Goal: Obtain resource: Obtain resource

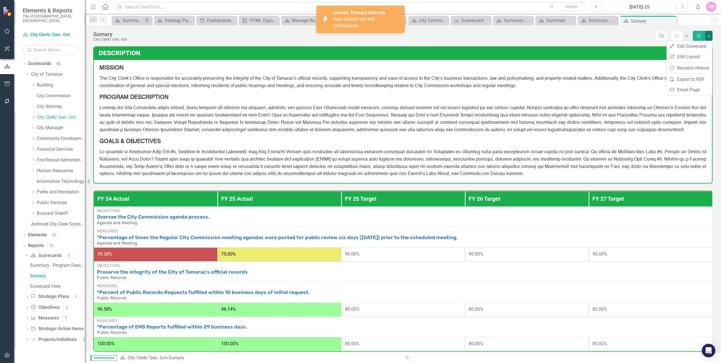
scroll to position [21, 0]
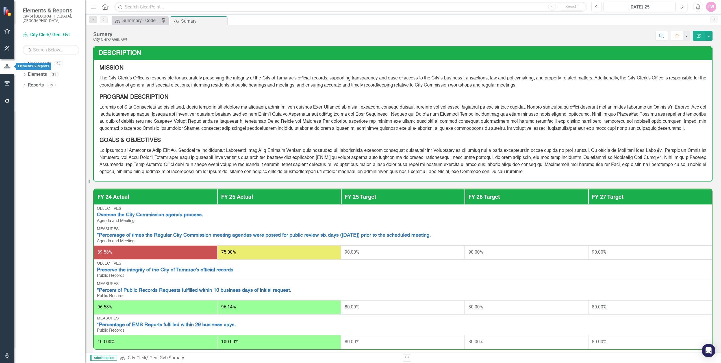
click at [9, 49] on icon "button" at bounding box center [7, 48] width 6 height 5
click at [6, 66] on icon "button" at bounding box center [7, 66] width 6 height 5
click at [8, 72] on div at bounding box center [7, 67] width 14 height 18
click at [8, 50] on icon "button" at bounding box center [7, 48] width 5 height 5
click at [7, 86] on icon "button" at bounding box center [7, 83] width 6 height 5
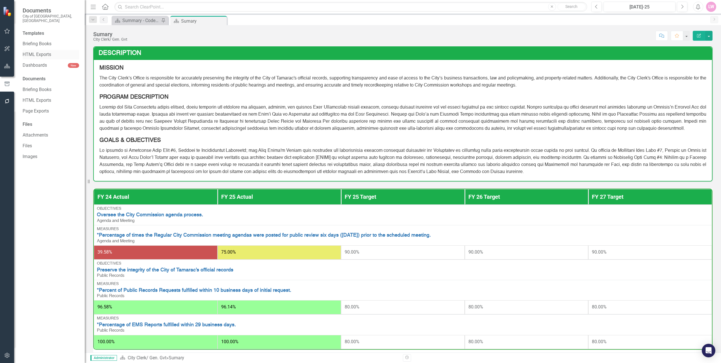
click at [39, 51] on link "HTML Exports" at bounding box center [51, 54] width 56 height 6
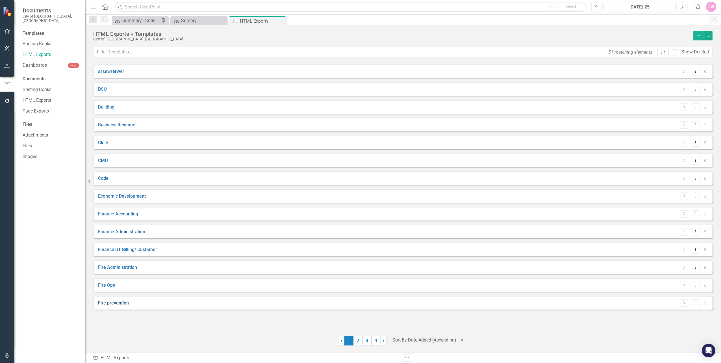
click at [110, 302] on link "Fire prevention" at bounding box center [113, 303] width 31 height 6
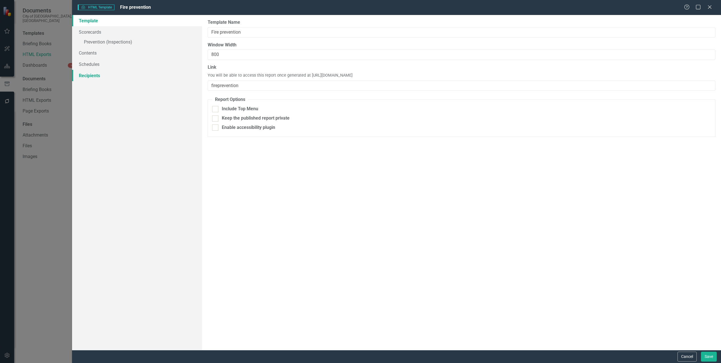
click at [115, 74] on link "Recipients" at bounding box center [137, 75] width 130 height 11
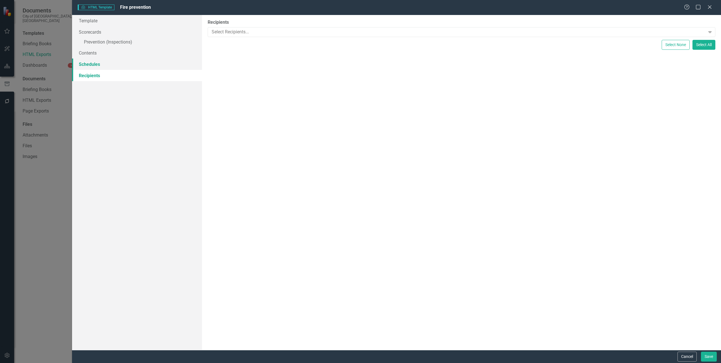
click at [112, 64] on link "Schedules" at bounding box center [137, 63] width 130 height 11
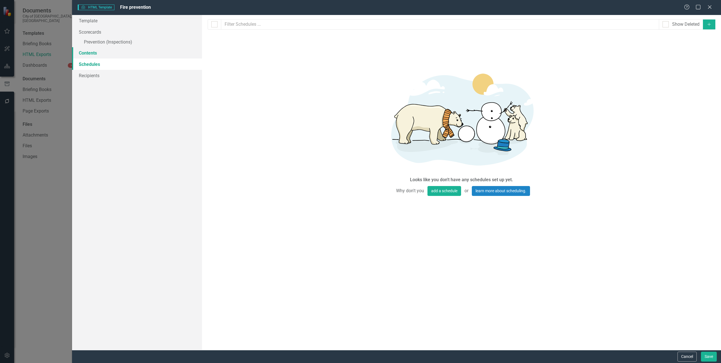
click at [109, 55] on link "Contents" at bounding box center [137, 52] width 130 height 11
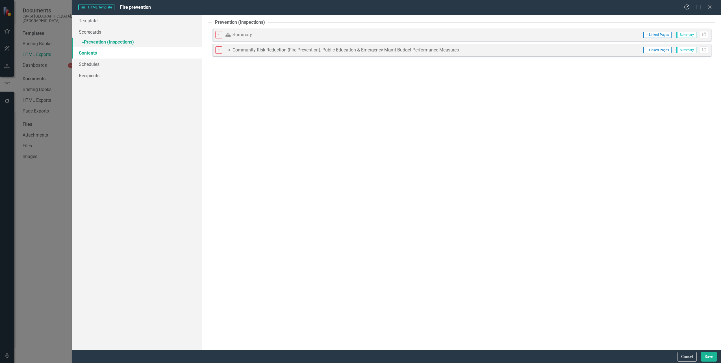
click at [115, 43] on link "» Prevention (Inspections)" at bounding box center [137, 43] width 130 height 10
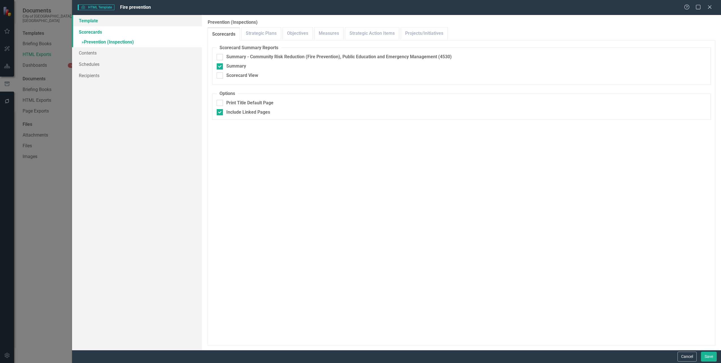
click at [114, 25] on link "Template" at bounding box center [137, 20] width 130 height 11
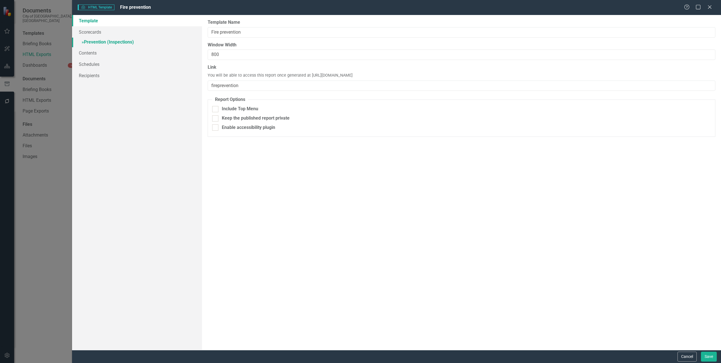
click at [114, 38] on link "» Prevention (Inspections)" at bounding box center [137, 43] width 130 height 10
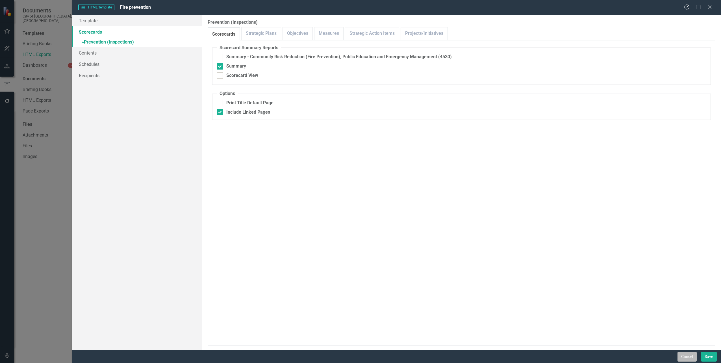
click at [688, 358] on button "Cancel" at bounding box center [686, 356] width 19 height 10
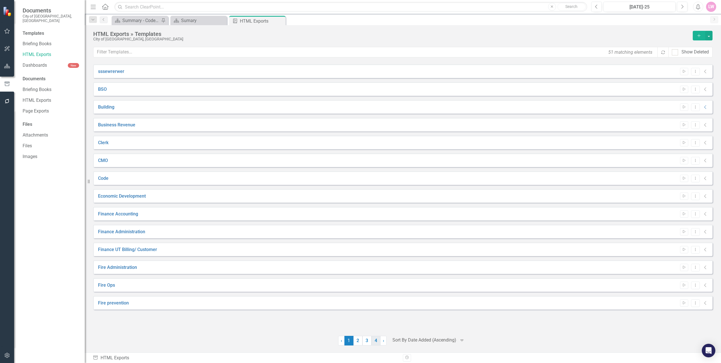
click at [376, 339] on link "4" at bounding box center [375, 341] width 9 height 10
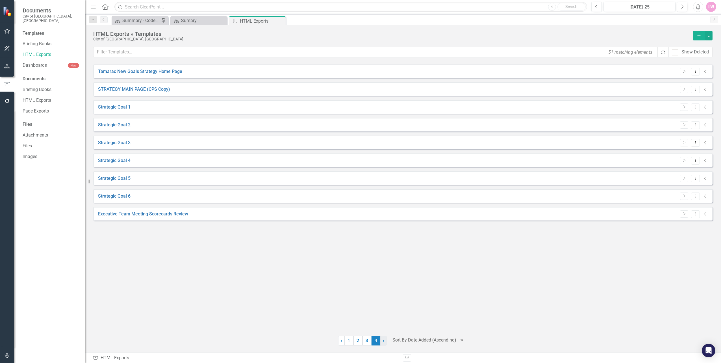
click at [383, 341] on span "›" at bounding box center [383, 340] width 1 height 5
click at [45, 51] on link "HTML Exports" at bounding box center [51, 54] width 56 height 6
click at [383, 339] on span "›" at bounding box center [383, 340] width 1 height 5
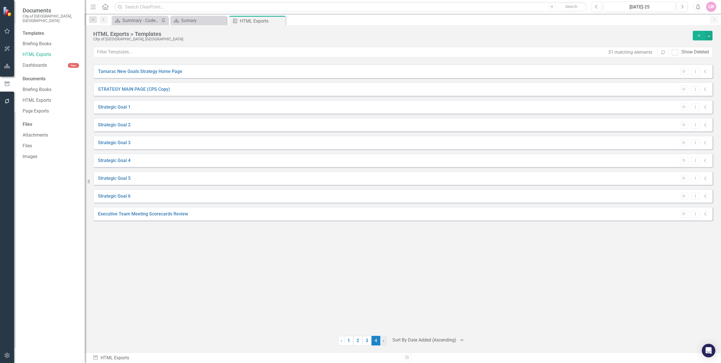
click at [383, 339] on span "›" at bounding box center [383, 340] width 1 height 5
click at [245, 305] on div "Tamarac New Goals Strategy Home Page Start Dropdown Menu Collapse File In Proce…" at bounding box center [402, 196] width 619 height 264
click at [364, 343] on link "3" at bounding box center [366, 341] width 9 height 10
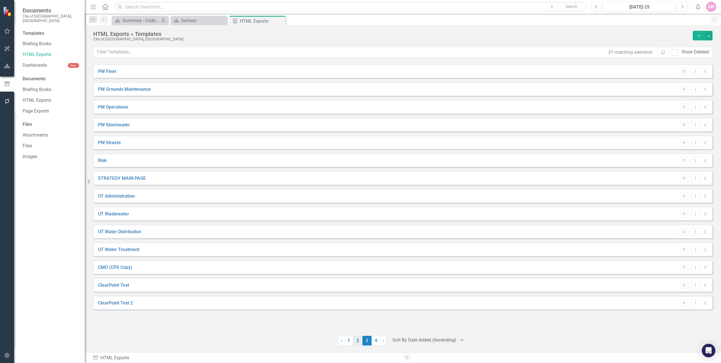
click at [358, 341] on link "2" at bounding box center [357, 341] width 9 height 10
click at [349, 338] on link "1" at bounding box center [348, 341] width 9 height 10
click at [342, 339] on link "‹ Previous" at bounding box center [341, 341] width 6 height 10
click at [657, 10] on div "[DATE]-25" at bounding box center [639, 7] width 68 height 7
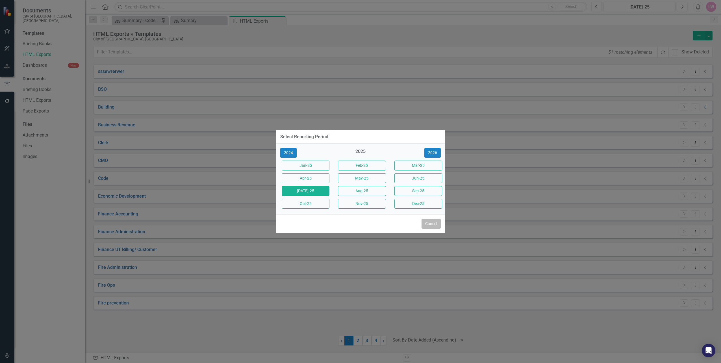
click at [429, 223] on button "Cancel" at bounding box center [430, 224] width 19 height 10
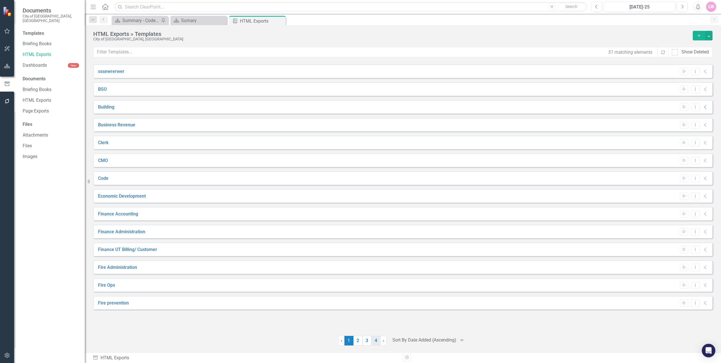
click at [377, 340] on link "4" at bounding box center [375, 341] width 9 height 10
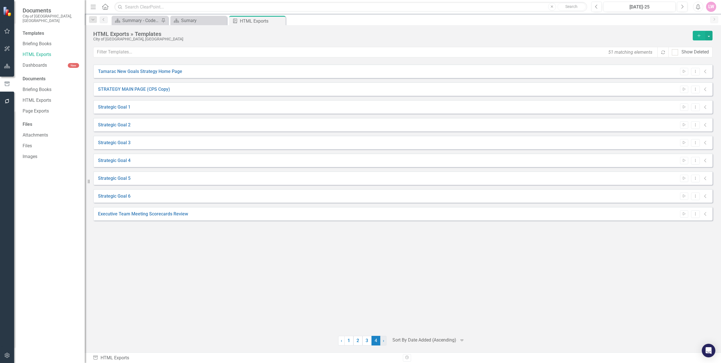
click at [384, 340] on link "› Next" at bounding box center [383, 341] width 6 height 10
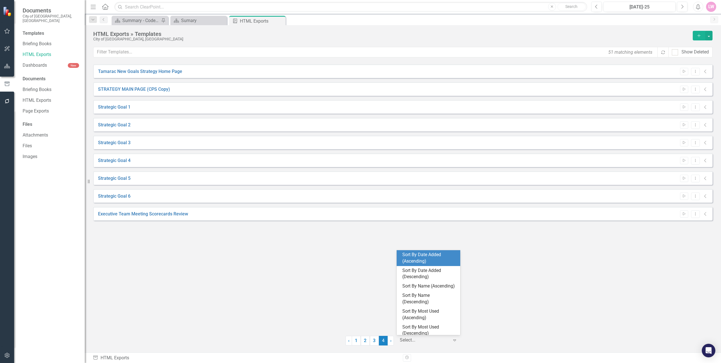
click at [465, 339] on div "‹ Previous 1 2 3 4 (current) › Next 6 results available. Use Up and Down to cho…" at bounding box center [402, 341] width 619 height 10
click at [544, 261] on div "Tamarac New Goals Strategy Home Page Start Dropdown Menu Collapse File In Proce…" at bounding box center [402, 196] width 619 height 264
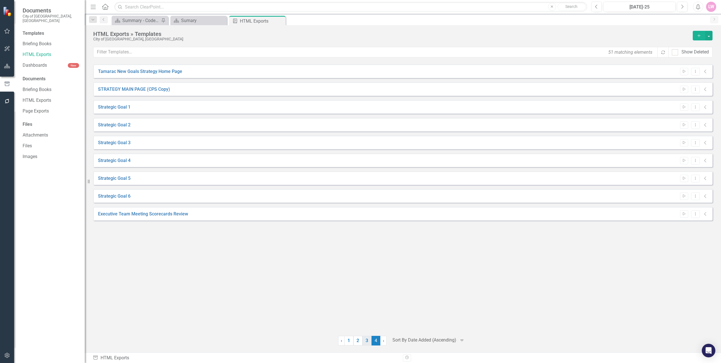
click at [368, 339] on link "3" at bounding box center [366, 341] width 9 height 10
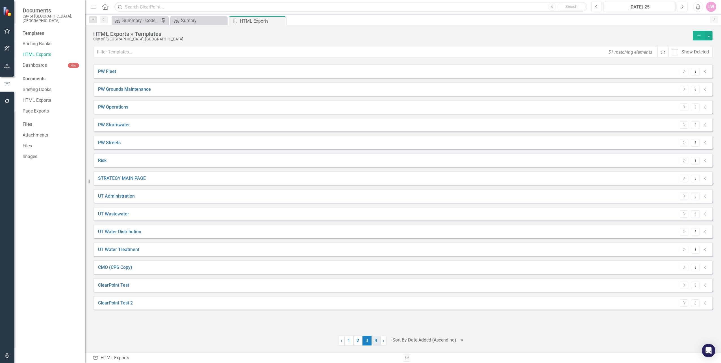
click at [376, 341] on link "4" at bounding box center [375, 341] width 9 height 10
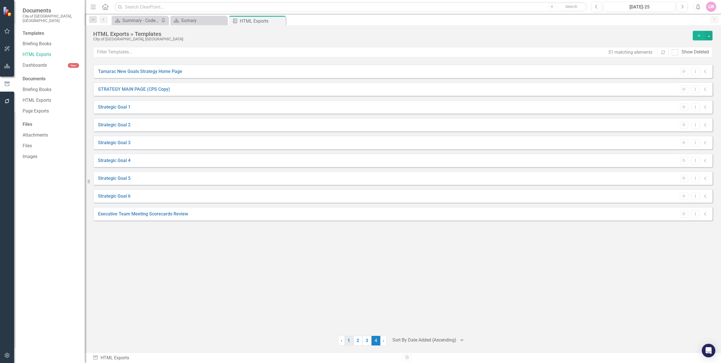
click at [349, 339] on link "1" at bounding box center [348, 341] width 9 height 10
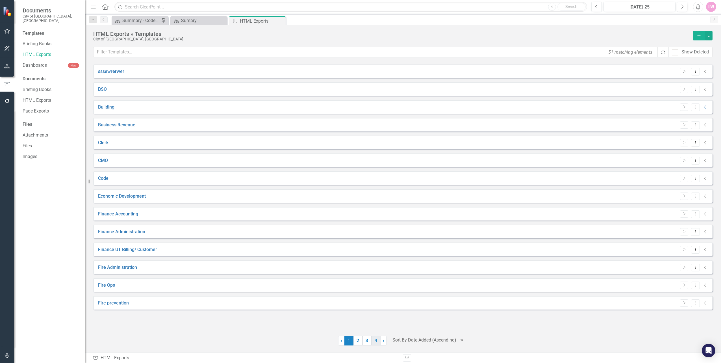
click at [375, 342] on link "4" at bounding box center [375, 341] width 9 height 10
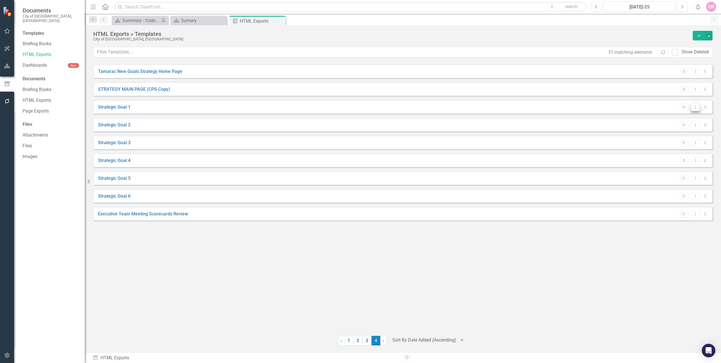
click at [697, 108] on icon "Dropdown Menu" at bounding box center [695, 107] width 5 height 4
click at [681, 138] on link "Edit Edit Template" at bounding box center [673, 137] width 52 height 10
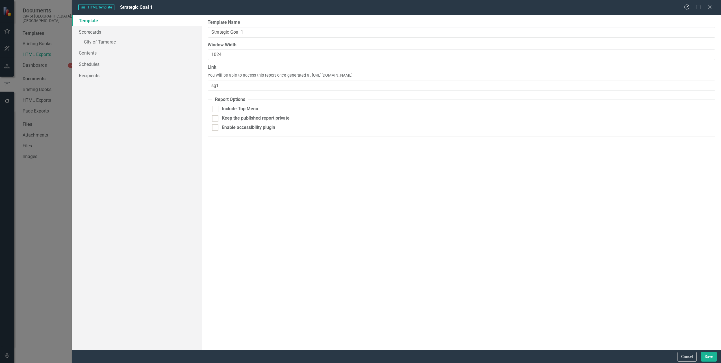
drag, startPoint x: 307, startPoint y: 73, endPoint x: 402, endPoint y: 77, distance: 94.4
click at [402, 77] on div "Link You will be able to access this report once generated at [URL][DOMAIN_NAME…" at bounding box center [462, 77] width 508 height 27
copy span "[URL][DOMAIN_NAME]"
click at [29, 206] on div "HTML HTML Template Strategic Goal 1 Help Maximize Close Template Scorecards » C…" at bounding box center [360, 181] width 721 height 363
click at [708, 11] on div "HTML HTML Template Strategic Goal 1 Help Maximize Close" at bounding box center [396, 7] width 649 height 15
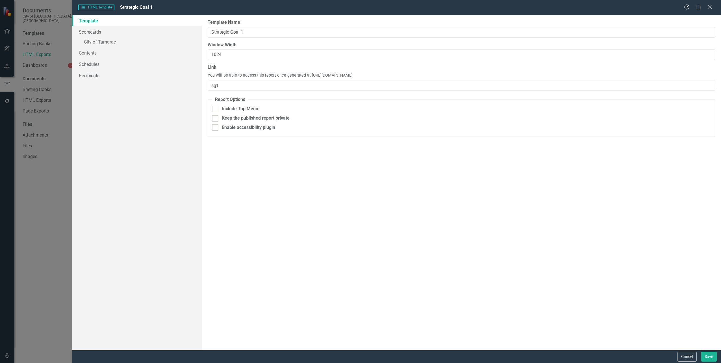
click at [710, 9] on icon "Close" at bounding box center [709, 6] width 7 height 5
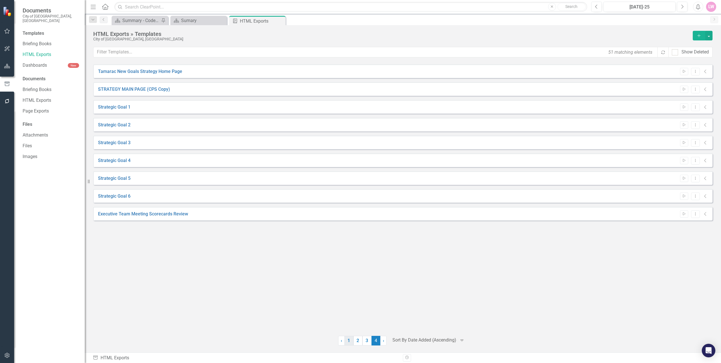
click at [352, 343] on link "1" at bounding box center [348, 341] width 9 height 10
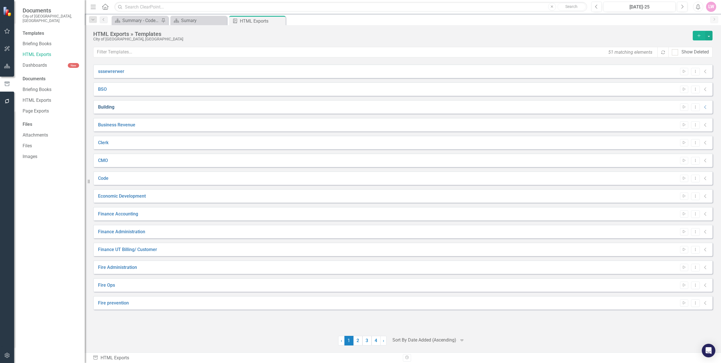
click at [108, 107] on link "Building" at bounding box center [106, 107] width 16 height 6
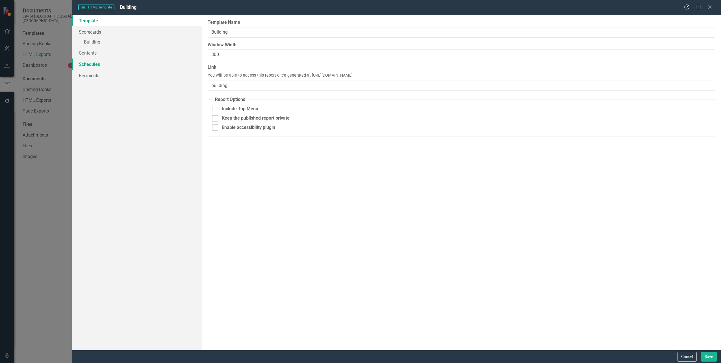
click at [98, 63] on link "Schedules" at bounding box center [137, 63] width 130 height 11
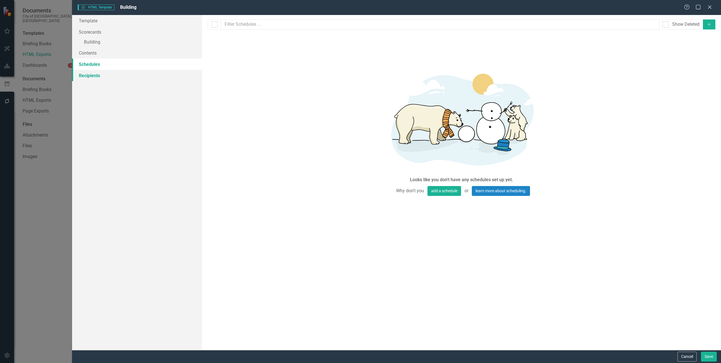
click at [98, 76] on link "Recipients" at bounding box center [137, 75] width 130 height 11
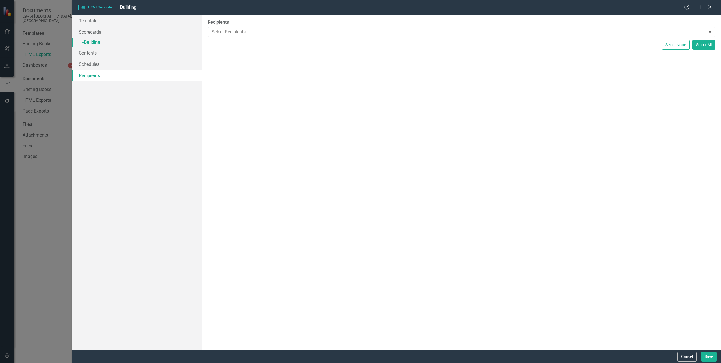
click at [95, 43] on link "» Building" at bounding box center [137, 43] width 130 height 10
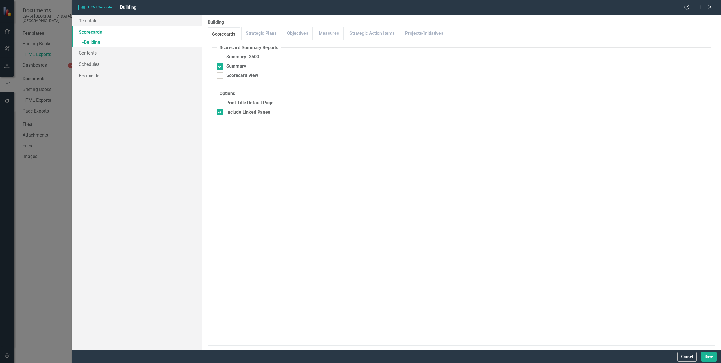
click at [97, 30] on link "Scorecards" at bounding box center [137, 31] width 130 height 11
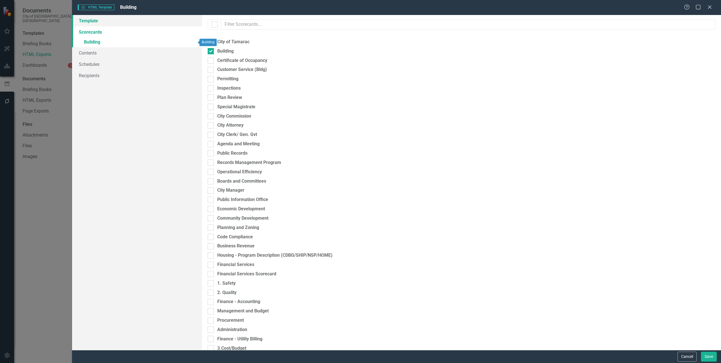
click at [97, 24] on link "Template" at bounding box center [137, 20] width 130 height 11
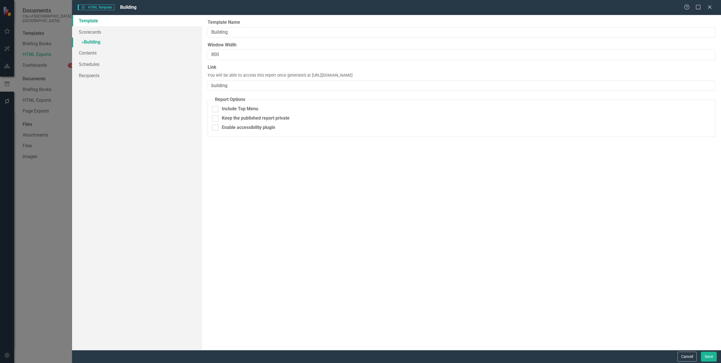
click at [101, 43] on link "» Building" at bounding box center [137, 43] width 130 height 10
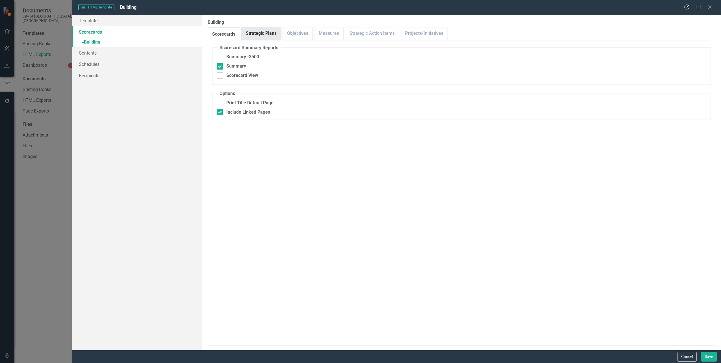
click at [261, 33] on link "Strategic Plans" at bounding box center [260, 33] width 39 height 12
click at [288, 36] on link "Objectives" at bounding box center [298, 33] width 30 height 12
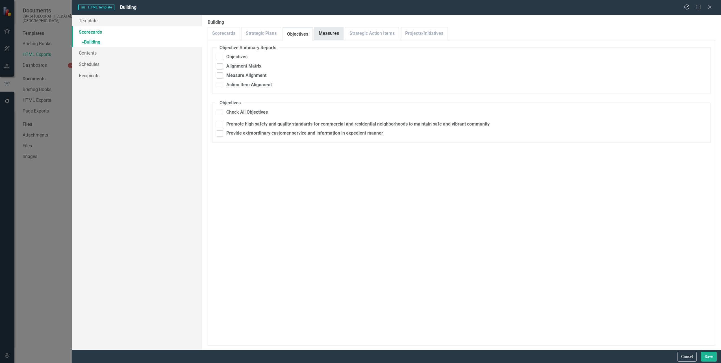
click at [324, 38] on link "Measures" at bounding box center [328, 33] width 29 height 12
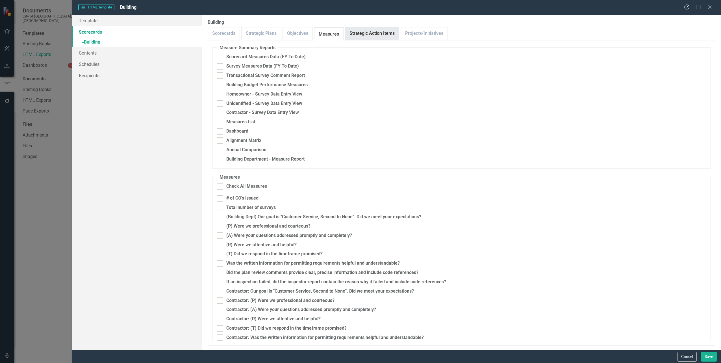
click at [354, 38] on link "Strategic Action Items" at bounding box center [372, 33] width 54 height 12
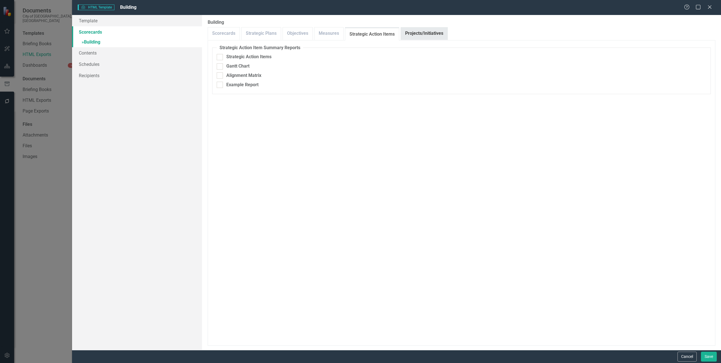
click at [409, 38] on link "Projects/Initiatives" at bounding box center [424, 33] width 47 height 12
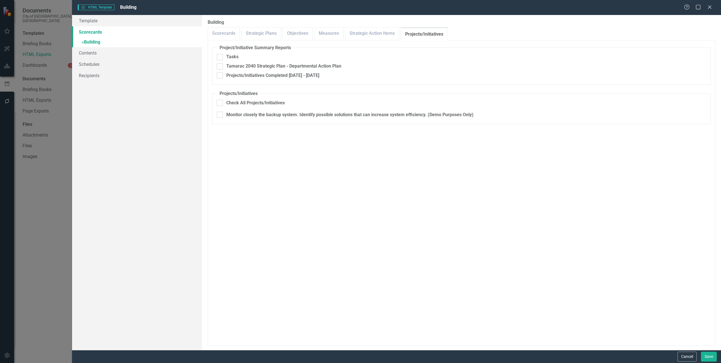
click at [47, 214] on div "HTML HTML Template Building Help Maximize Close Template Scorecards » Building …" at bounding box center [360, 181] width 721 height 363
click at [679, 358] on button "Cancel" at bounding box center [686, 356] width 19 height 10
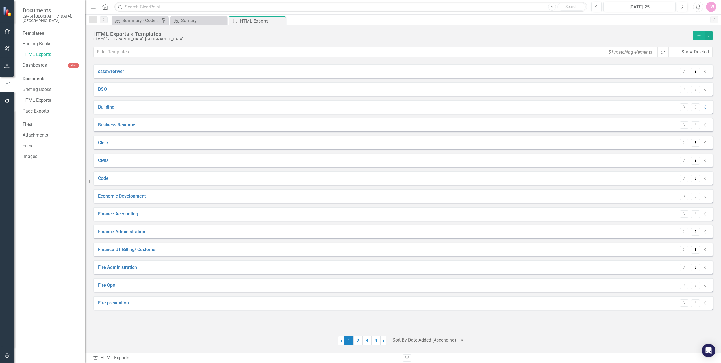
click at [9, 69] on button "button" at bounding box center [7, 66] width 13 height 12
click at [26, 62] on div "Dropdown" at bounding box center [25, 64] width 4 height 5
click at [32, 71] on link "City of Tamarac" at bounding box center [58, 74] width 54 height 6
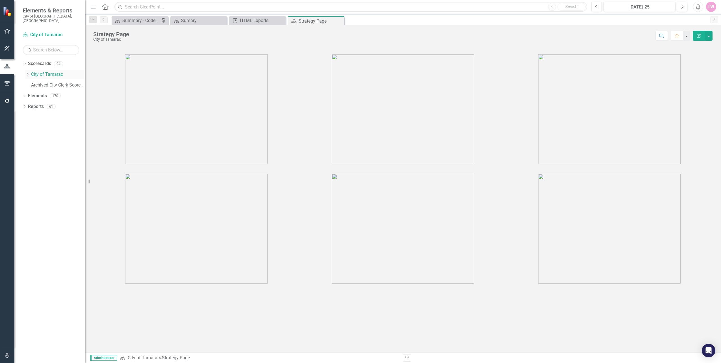
click at [27, 73] on icon "Dropdown" at bounding box center [27, 74] width 4 height 3
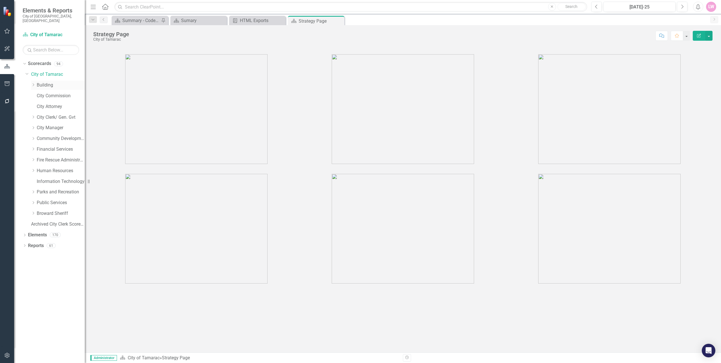
click at [44, 82] on link "Building" at bounding box center [61, 85] width 48 height 6
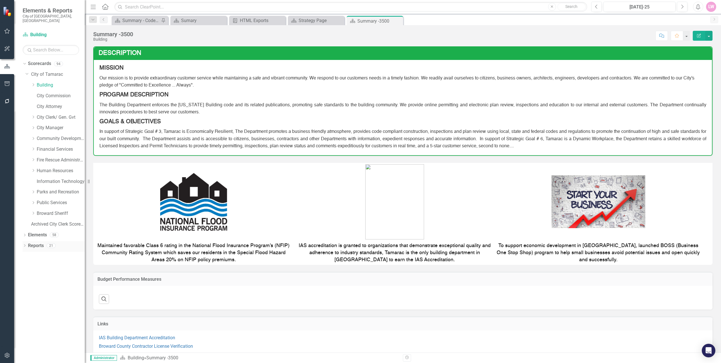
click at [25, 241] on div "Dropdown Reports 21" at bounding box center [54, 246] width 62 height 11
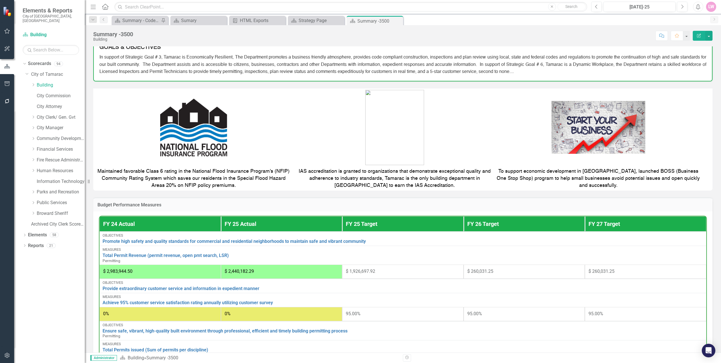
scroll to position [113, 0]
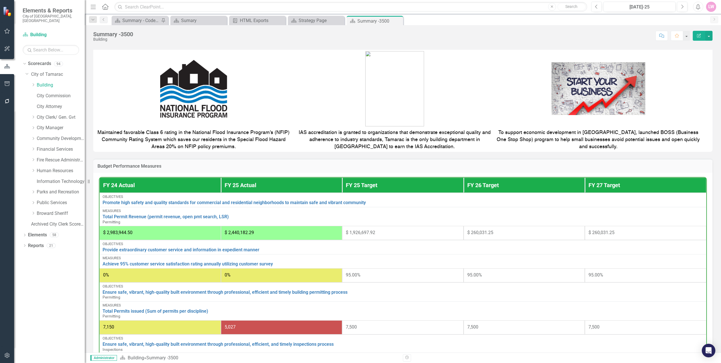
drag, startPoint x: 108, startPoint y: 170, endPoint x: 199, endPoint y: 171, distance: 91.2
click at [502, 184] on div "Budget Performance Measures FY 24 Actual FY 25 Actual FY 25 Target FY 26 Target…" at bounding box center [402, 283] width 619 height 248
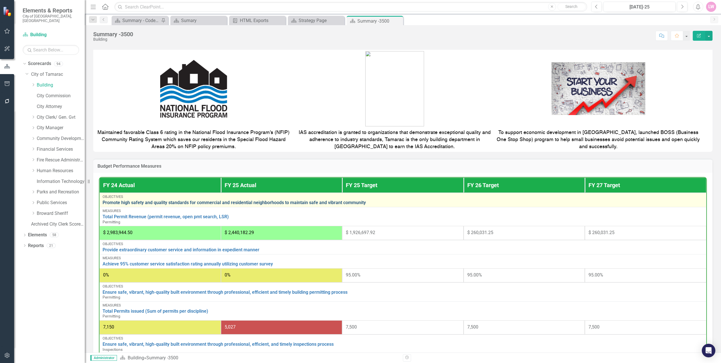
drag, startPoint x: 110, startPoint y: 165, endPoint x: 648, endPoint y: 225, distance: 541.6
click at [643, 207] on div "Budget Performance Measures FY 24 Actual FY 25 Actual FY 25 Target FY 26 Target…" at bounding box center [402, 283] width 619 height 248
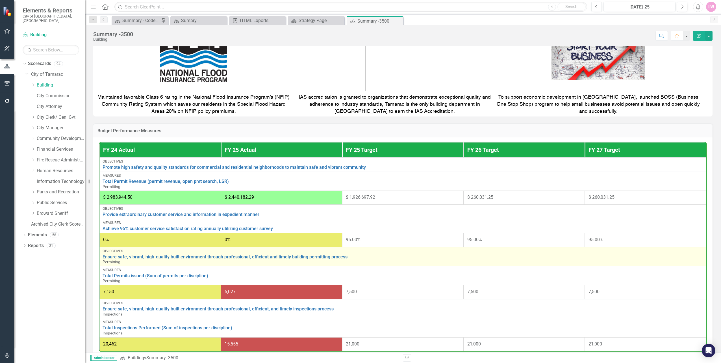
scroll to position [177, 0]
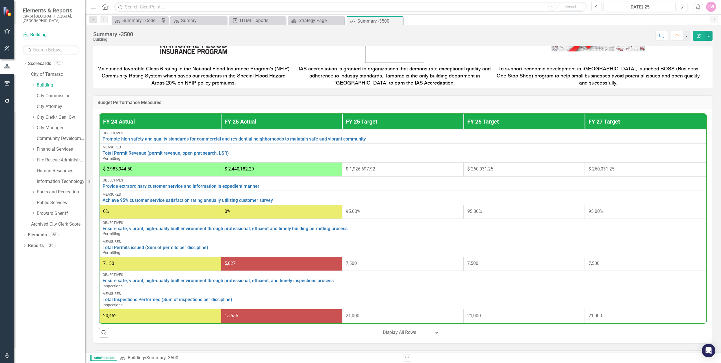
click at [149, 105] on h3 "Budget Performance Measures" at bounding box center [402, 102] width 611 height 5
click at [5, 82] on icon "button" at bounding box center [7, 83] width 5 height 5
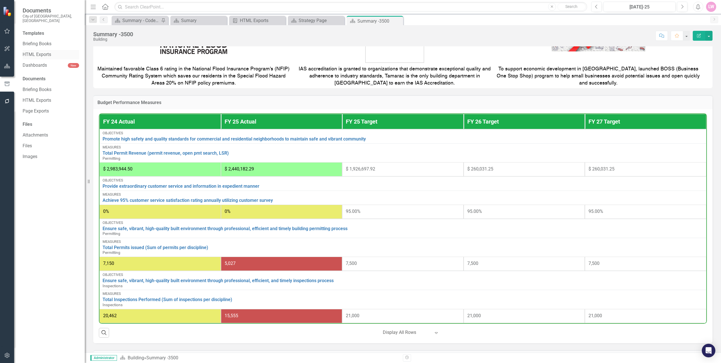
click at [31, 51] on link "HTML Exports" at bounding box center [51, 54] width 56 height 6
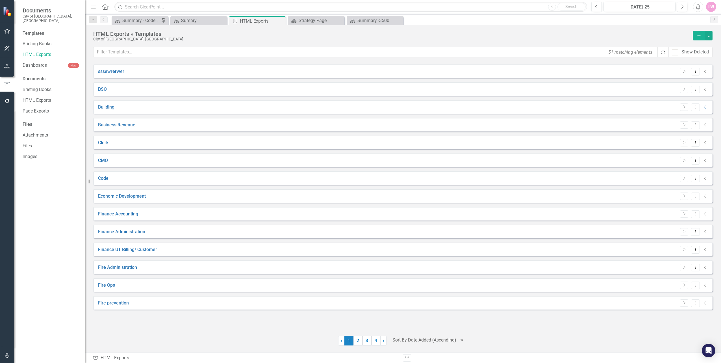
click at [684, 141] on icon "Start" at bounding box center [684, 142] width 4 height 3
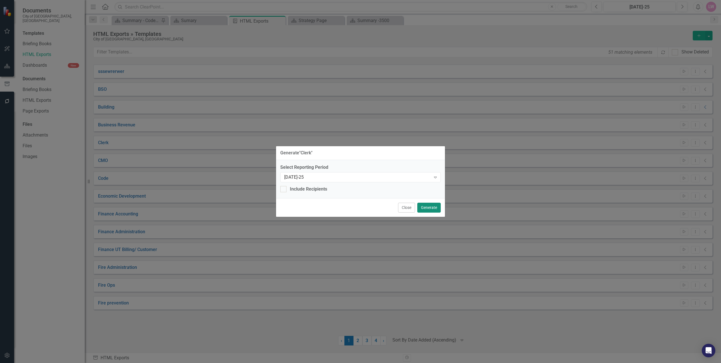
click at [431, 210] on button "Generate" at bounding box center [428, 208] width 23 height 10
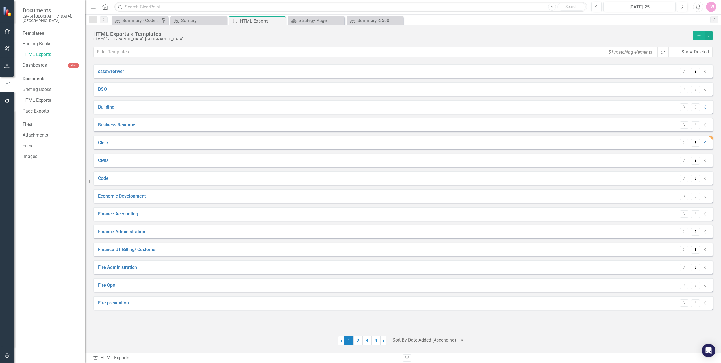
click at [684, 124] on icon "Start" at bounding box center [684, 124] width 4 height 3
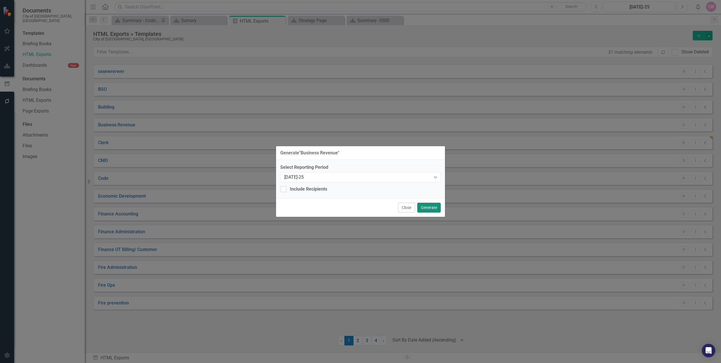
click at [431, 210] on button "Generate" at bounding box center [428, 208] width 23 height 10
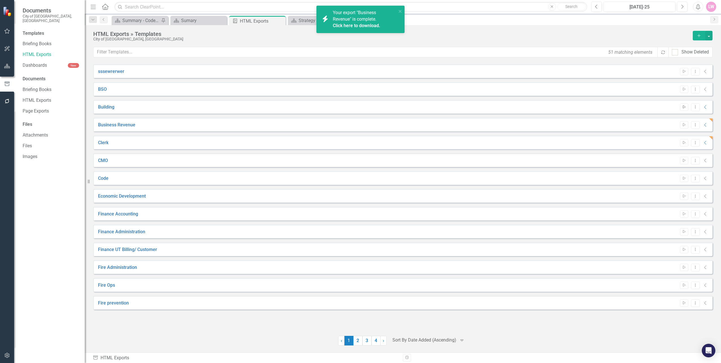
click at [686, 106] on icon "Start" at bounding box center [684, 106] width 4 height 3
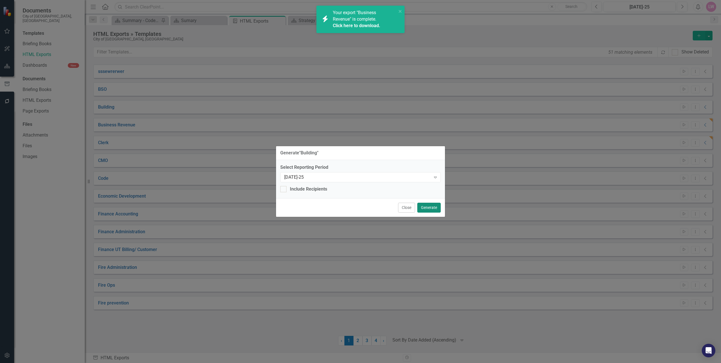
click at [433, 206] on button "Generate" at bounding box center [428, 208] width 23 height 10
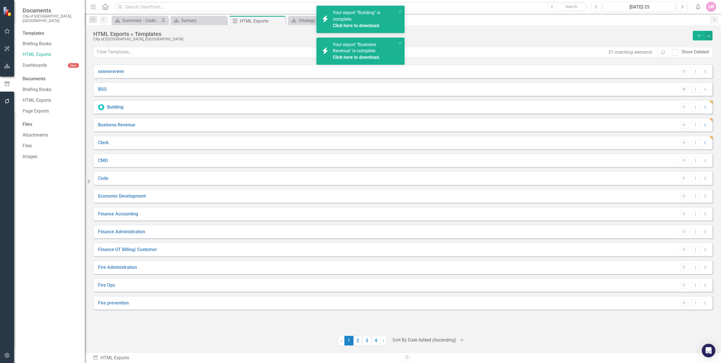
click at [681, 91] on button "Start" at bounding box center [684, 89] width 8 height 7
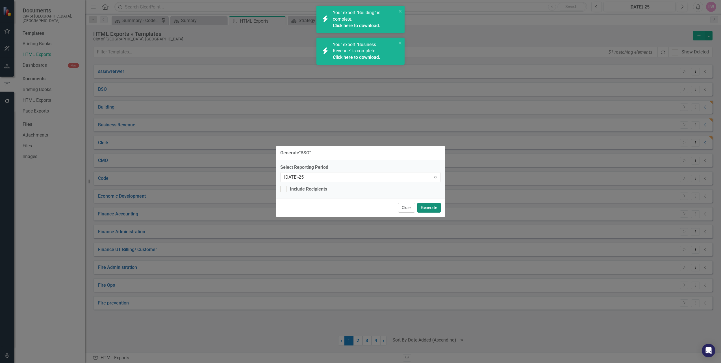
click at [438, 209] on button "Generate" at bounding box center [428, 208] width 23 height 10
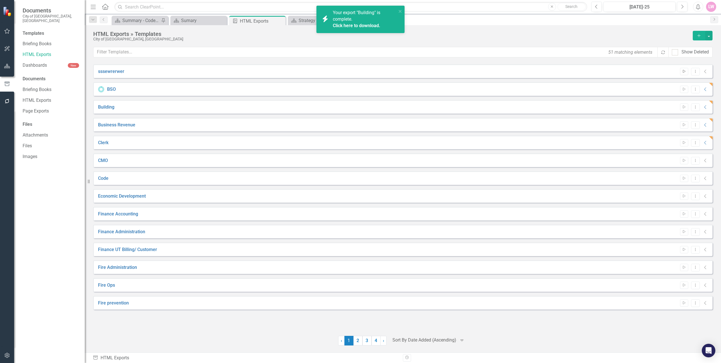
click at [682, 71] on icon "Start" at bounding box center [684, 71] width 4 height 3
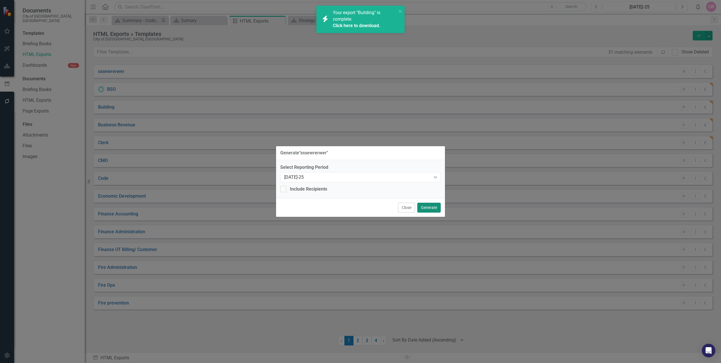
click at [425, 207] on button "Generate" at bounding box center [428, 208] width 23 height 10
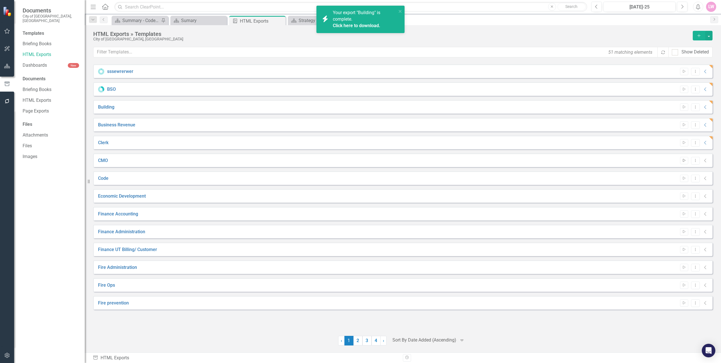
click at [684, 162] on icon "Start" at bounding box center [684, 160] width 4 height 3
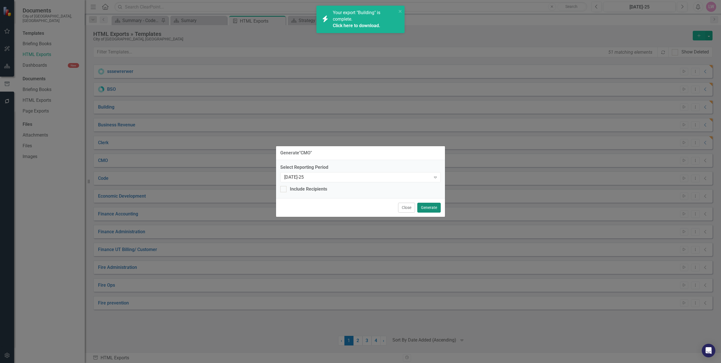
click at [434, 207] on button "Generate" at bounding box center [428, 208] width 23 height 10
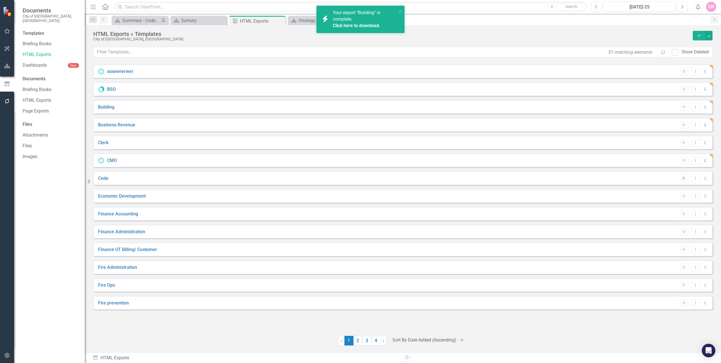
click at [687, 178] on button "Start" at bounding box center [684, 178] width 8 height 7
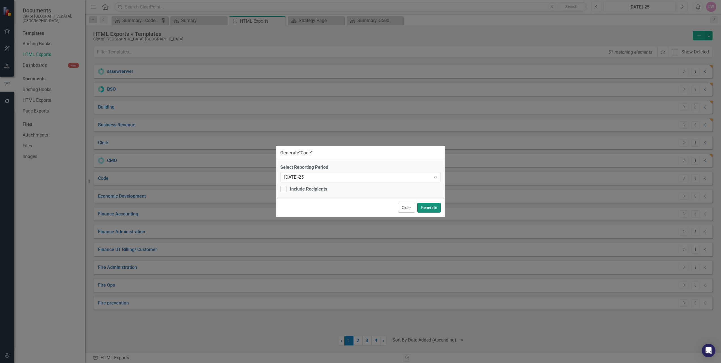
click at [438, 206] on button "Generate" at bounding box center [428, 208] width 23 height 10
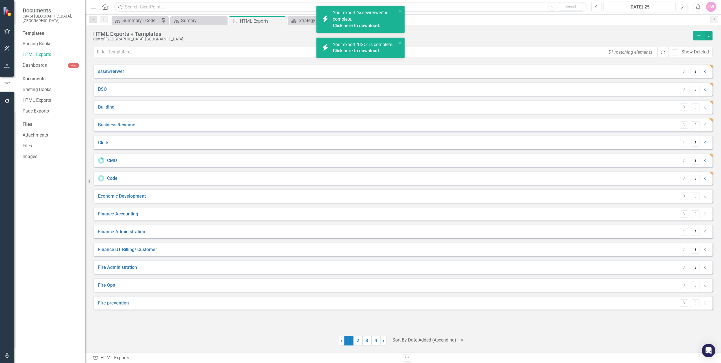
click at [683, 199] on button "Start" at bounding box center [684, 195] width 8 height 7
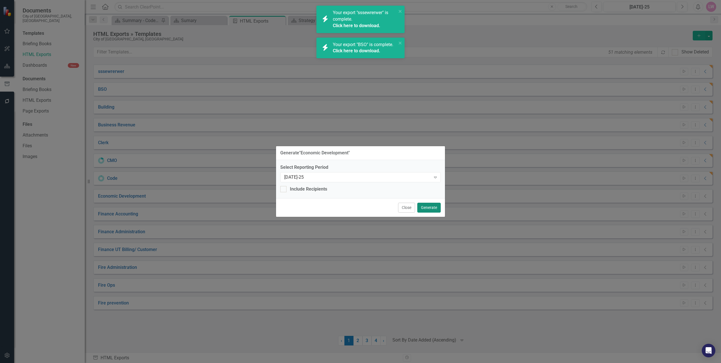
click at [427, 207] on button "Generate" at bounding box center [428, 208] width 23 height 10
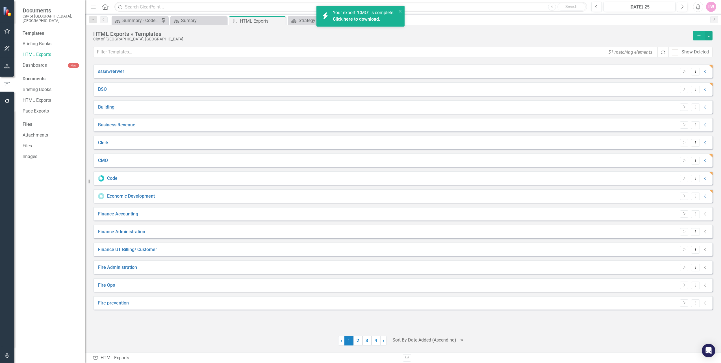
click at [685, 213] on icon "Start" at bounding box center [684, 213] width 4 height 3
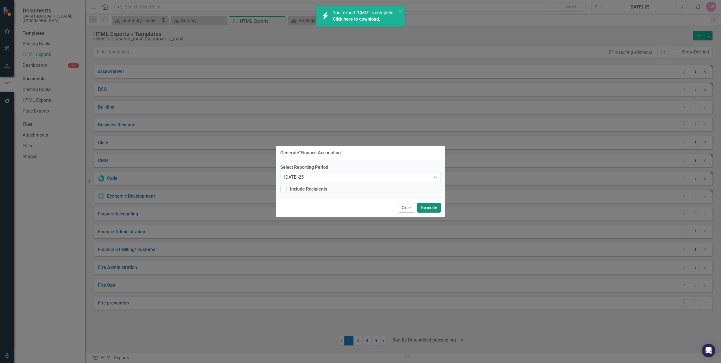
click at [427, 206] on button "Generate" at bounding box center [428, 208] width 23 height 10
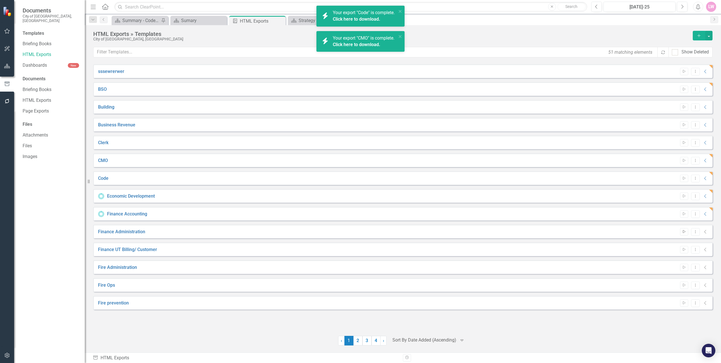
click at [682, 230] on icon "Start" at bounding box center [684, 231] width 4 height 3
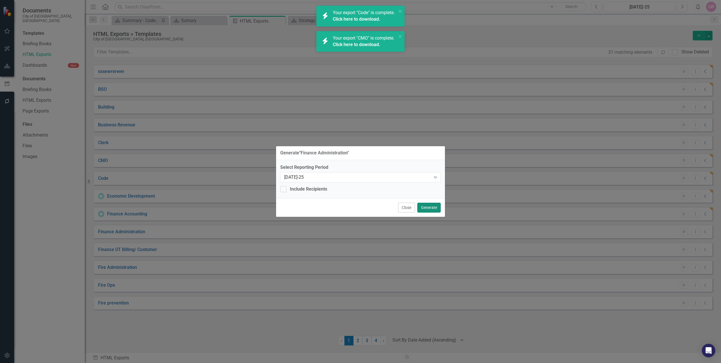
click at [427, 208] on button "Generate" at bounding box center [428, 208] width 23 height 10
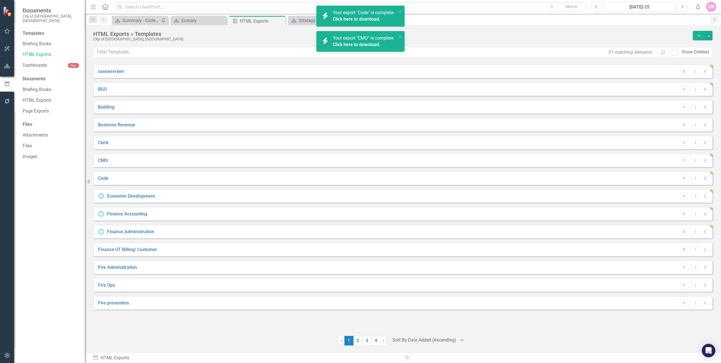
click at [682, 249] on icon "Start" at bounding box center [684, 249] width 4 height 3
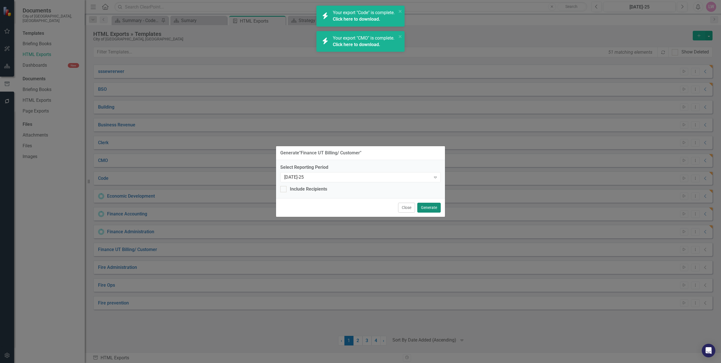
click at [439, 207] on button "Generate" at bounding box center [428, 208] width 23 height 10
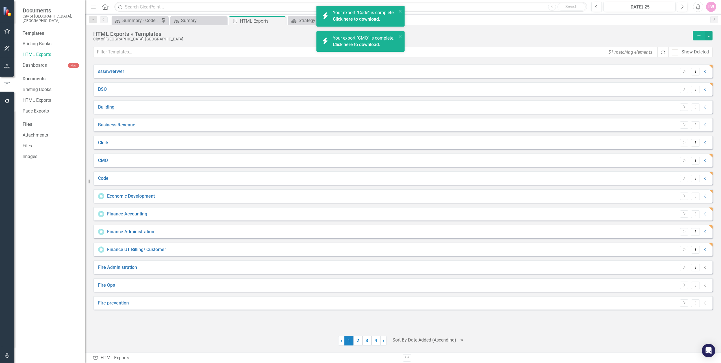
click at [402, 12] on div "icon.bolt Your export "Code" is complete. Click here to download." at bounding box center [360, 16] width 88 height 21
click at [399, 42] on div "icon.bolt Your export "Code" is complete. Click here to download. icon.bolt You…" at bounding box center [360, 181] width 721 height 363
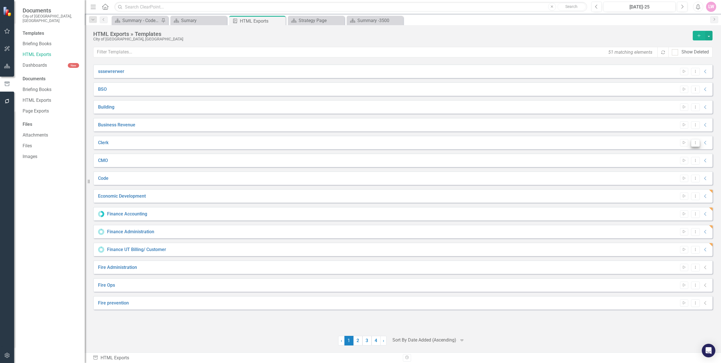
drag, startPoint x: 106, startPoint y: 144, endPoint x: 695, endPoint y: 145, distance: 589.4
click at [695, 145] on button "Dropdown Menu" at bounding box center [695, 143] width 9 height 8
click at [679, 171] on link "Edit Edit Template" at bounding box center [673, 173] width 52 height 10
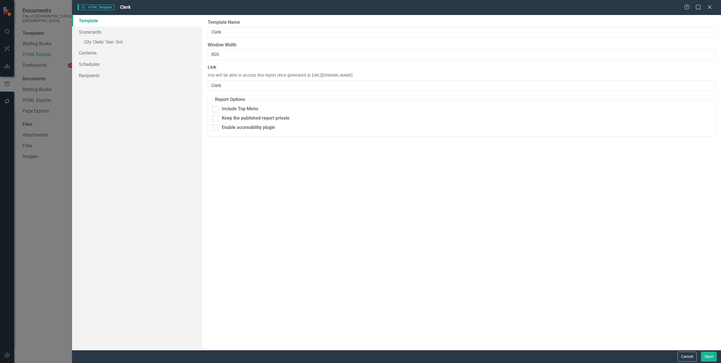
drag, startPoint x: 402, startPoint y: 73, endPoint x: 308, endPoint y: 78, distance: 94.2
click at [308, 78] on div "Link You will be able to access this report once generated at [URL][DOMAIN_NAME…" at bounding box center [462, 77] width 508 height 27
copy span "[URL][DOMAIN_NAME]"
click at [712, 6] on icon "Close" at bounding box center [709, 6] width 7 height 5
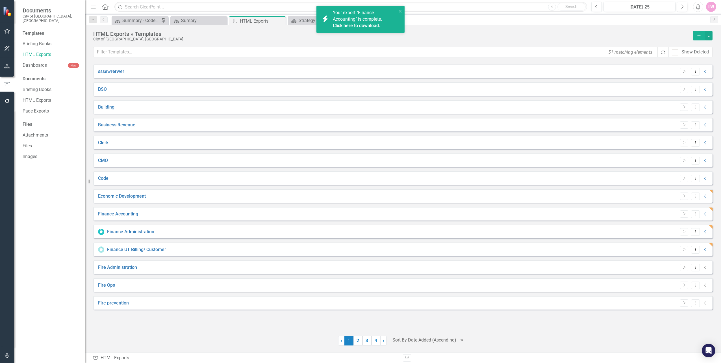
click at [685, 268] on icon "Start" at bounding box center [684, 266] width 4 height 3
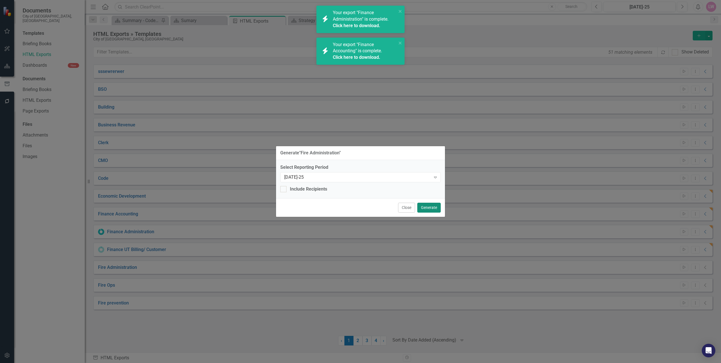
click at [430, 204] on button "Generate" at bounding box center [428, 208] width 23 height 10
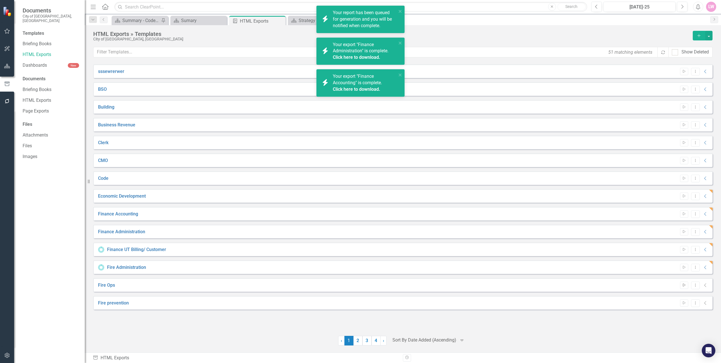
click at [687, 286] on button "Start" at bounding box center [684, 284] width 8 height 7
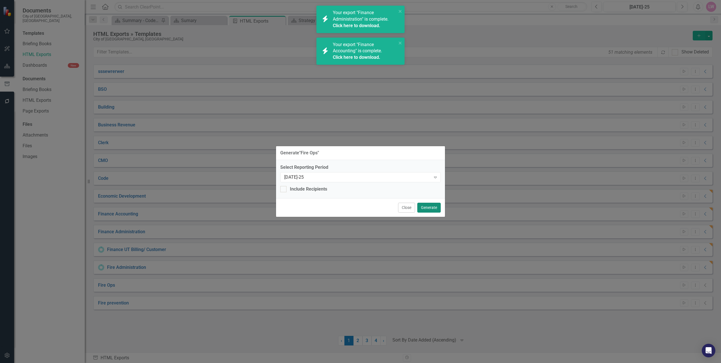
click at [434, 210] on button "Generate" at bounding box center [428, 208] width 23 height 10
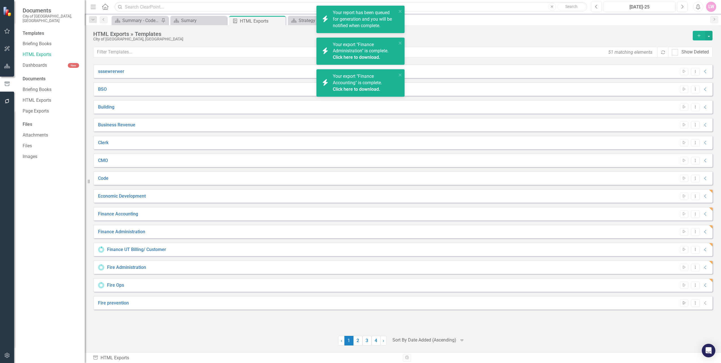
click at [685, 304] on icon "Start" at bounding box center [684, 302] width 4 height 3
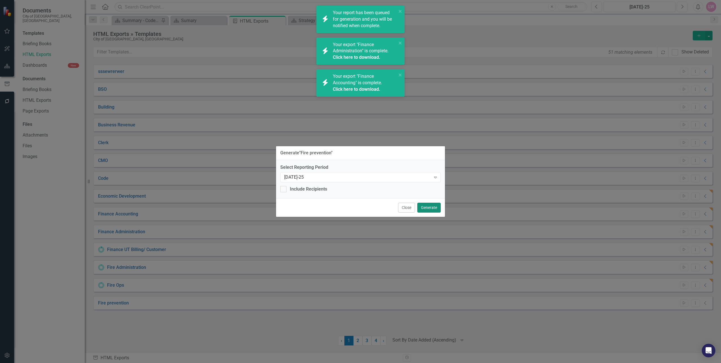
click at [439, 210] on button "Generate" at bounding box center [428, 208] width 23 height 10
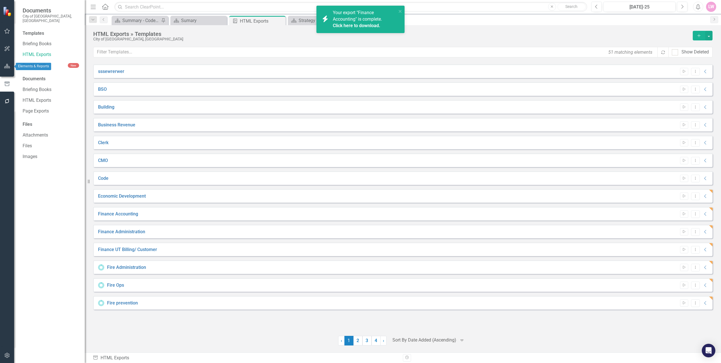
click at [6, 68] on icon "button" at bounding box center [7, 66] width 6 height 5
click at [24, 84] on icon "Dropdown" at bounding box center [25, 85] width 4 height 3
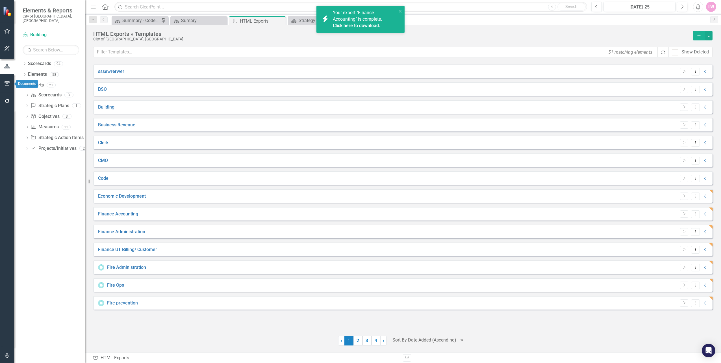
click at [8, 81] on button "button" at bounding box center [7, 84] width 13 height 12
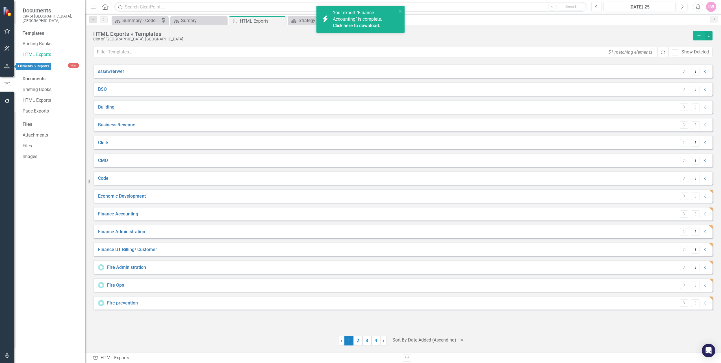
click at [10, 68] on button "button" at bounding box center [7, 66] width 13 height 12
click at [30, 60] on link "Scorecards" at bounding box center [39, 63] width 23 height 6
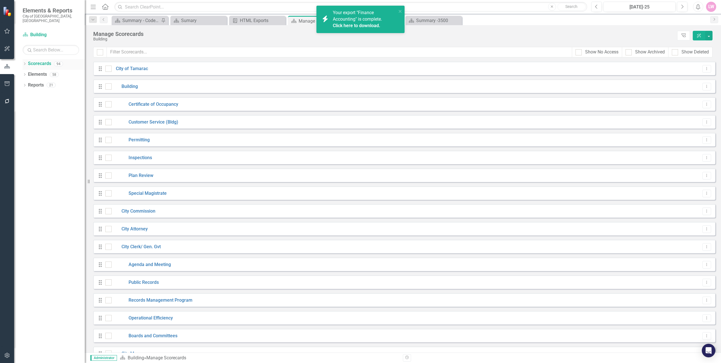
click at [23, 63] on icon "Dropdown" at bounding box center [25, 64] width 4 height 3
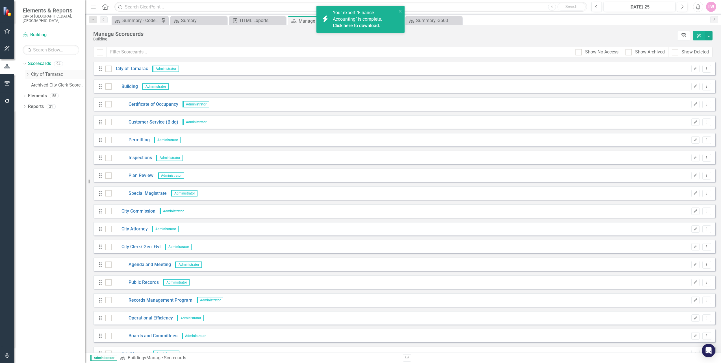
click at [27, 73] on icon "Dropdown" at bounding box center [27, 74] width 4 height 3
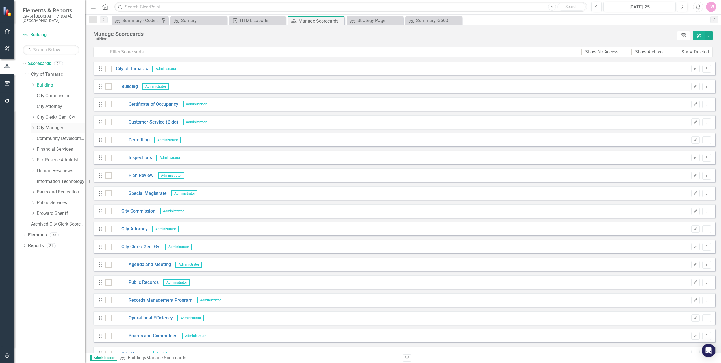
click at [38, 125] on link "City Manager" at bounding box center [61, 128] width 48 height 6
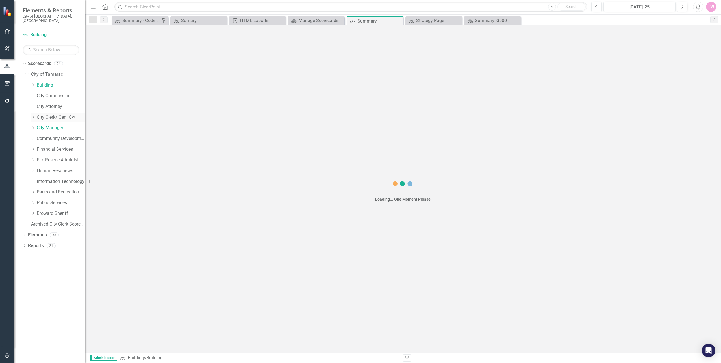
click at [41, 114] on link "City Clerk/ Gen. Gvt" at bounding box center [61, 117] width 48 height 6
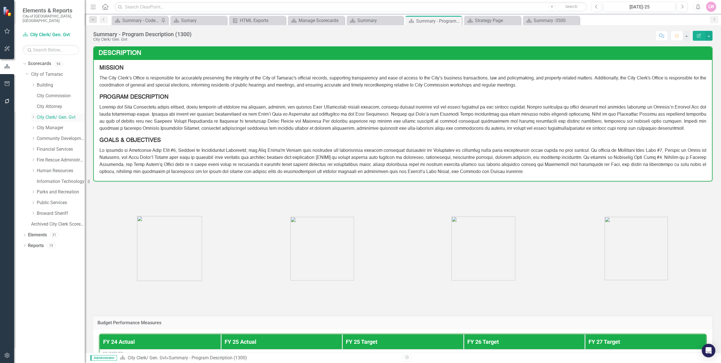
click at [31, 115] on div "Dropdown" at bounding box center [33, 117] width 4 height 5
click at [34, 177] on div "Dropdown City Manager" at bounding box center [58, 181] width 54 height 9
click at [56, 125] on link "Agenda and Meeting" at bounding box center [63, 128] width 42 height 6
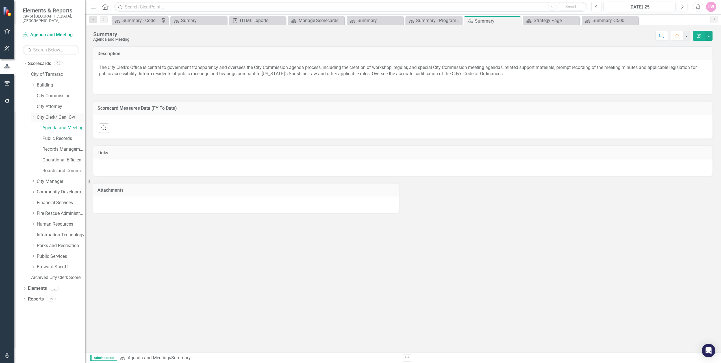
click at [60, 113] on div "Dropdown City Clerk/ Gen. Gvt" at bounding box center [58, 117] width 54 height 9
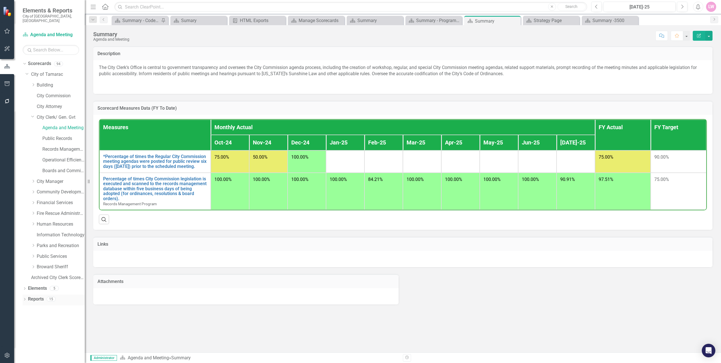
click at [25, 298] on icon "Dropdown" at bounding box center [25, 299] width 4 height 3
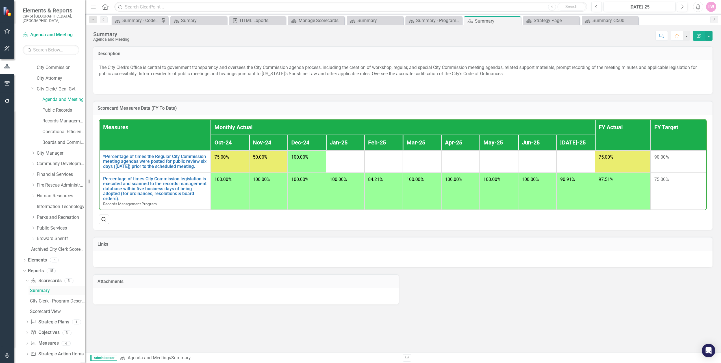
click at [49, 288] on div "Summary" at bounding box center [57, 290] width 55 height 5
click at [56, 86] on link "City Clerk/ Gen. Gvt" at bounding box center [61, 89] width 48 height 6
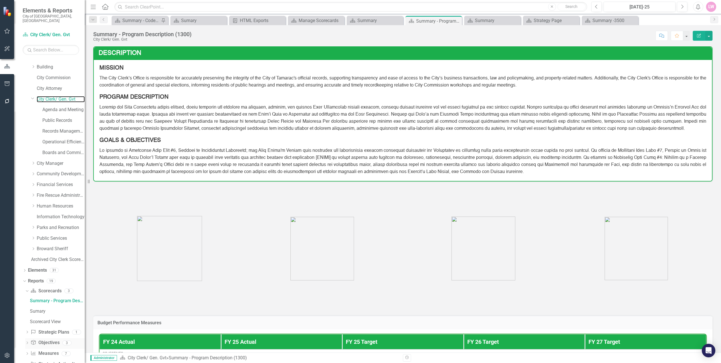
scroll to position [28, 0]
click at [40, 298] on div "Sumary" at bounding box center [57, 300] width 55 height 5
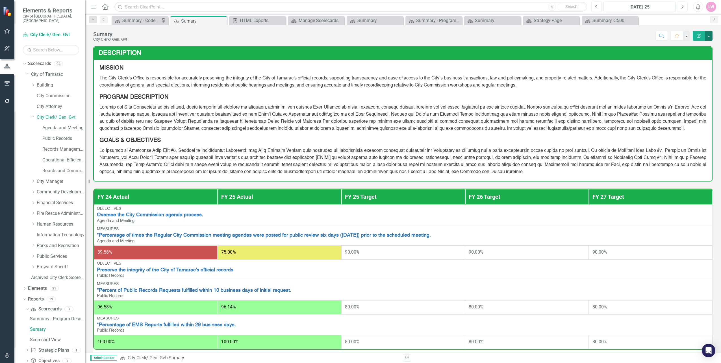
click at [707, 36] on button "button" at bounding box center [708, 36] width 7 height 10
click at [698, 45] on link "Edit Edit Scorecard" at bounding box center [689, 46] width 46 height 10
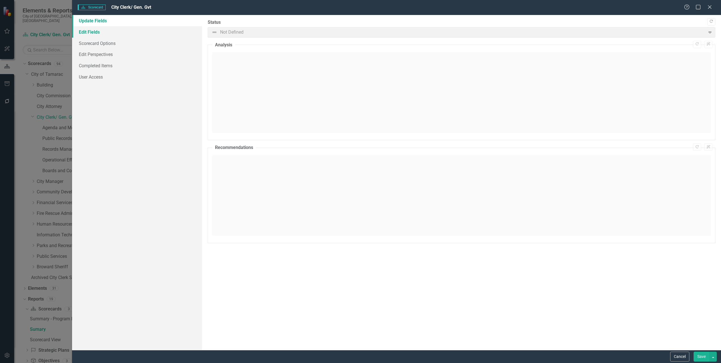
click at [104, 33] on link "Edit Fields" at bounding box center [137, 31] width 130 height 11
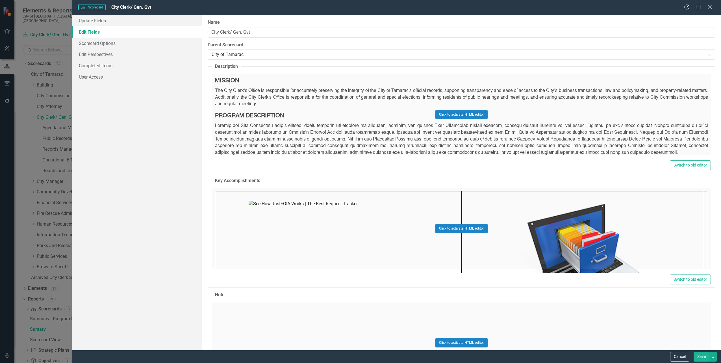
click at [710, 9] on icon "Close" at bounding box center [709, 6] width 7 height 5
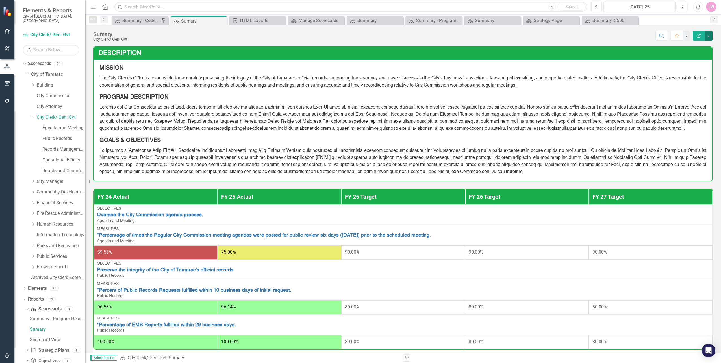
click at [708, 36] on button "button" at bounding box center [708, 36] width 7 height 10
click at [688, 58] on link "Edit Report Edit Layout" at bounding box center [689, 56] width 46 height 10
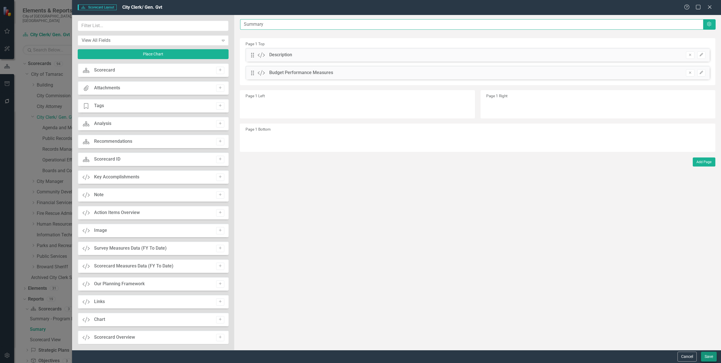
type input "Summary"
click at [706, 355] on button "Save" at bounding box center [709, 356] width 16 height 10
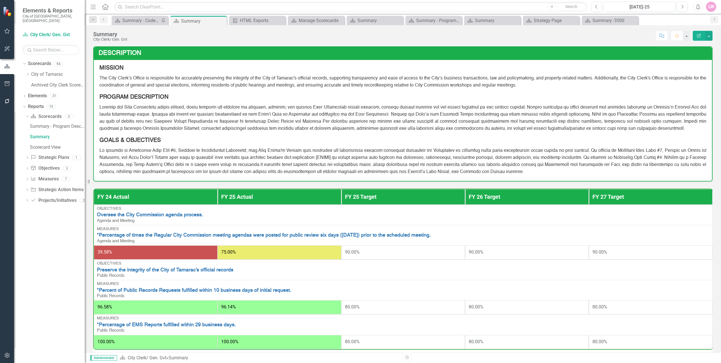
click at [5, 79] on button "button" at bounding box center [7, 84] width 13 height 12
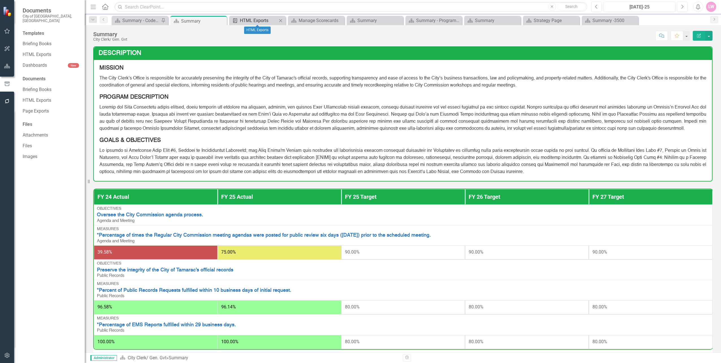
click at [256, 19] on div "HTML Exports" at bounding box center [258, 20] width 37 height 7
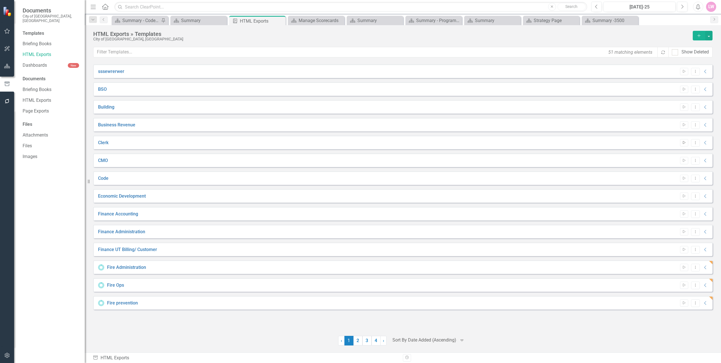
click at [683, 142] on icon "Start" at bounding box center [684, 142] width 4 height 3
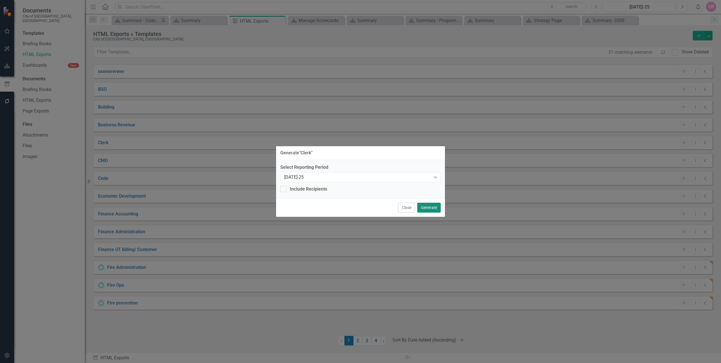
click at [430, 207] on button "Generate" at bounding box center [428, 208] width 23 height 10
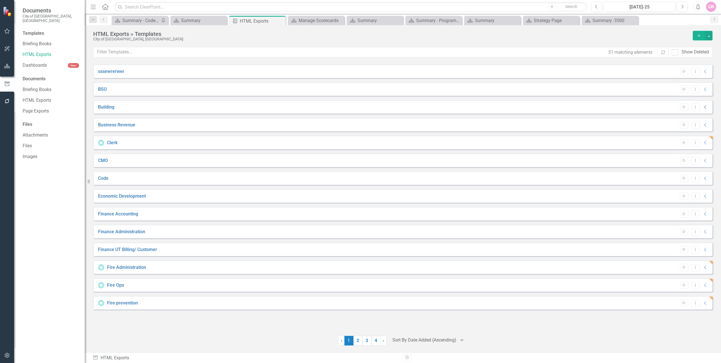
click at [707, 106] on icon "Collapse" at bounding box center [705, 107] width 6 height 5
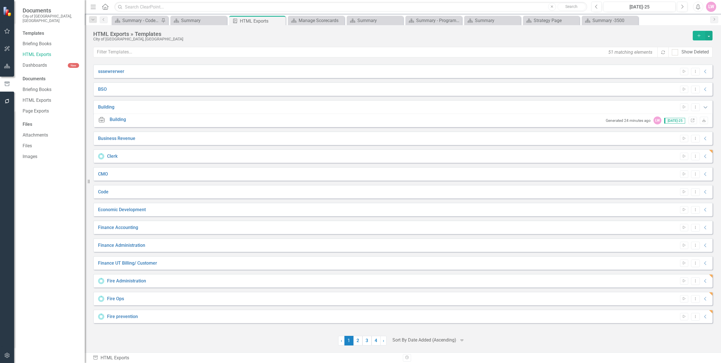
click at [707, 106] on icon "Expanded" at bounding box center [705, 107] width 6 height 5
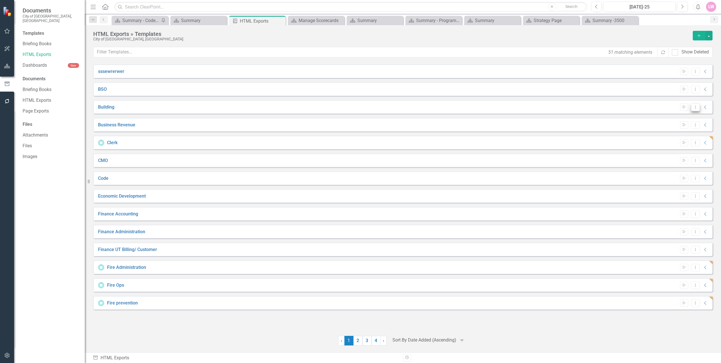
click at [694, 108] on icon "Dropdown Menu" at bounding box center [695, 107] width 5 height 4
click at [684, 136] on link "Edit Edit Template" at bounding box center [673, 137] width 52 height 10
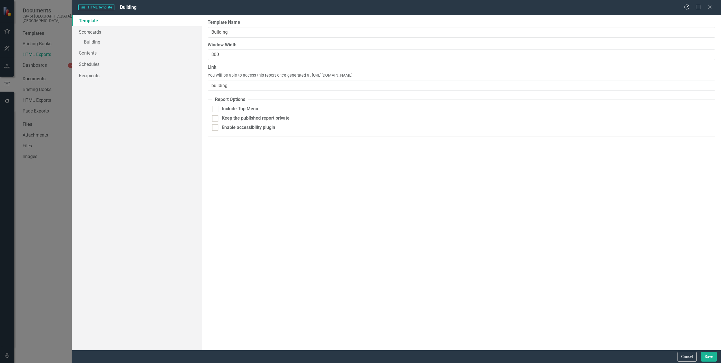
drag, startPoint x: 406, startPoint y: 76, endPoint x: 308, endPoint y: 76, distance: 97.2
click at [308, 76] on div "Link You will be able to access this report once generated at [URL][DOMAIN_NAME…" at bounding box center [462, 77] width 508 height 27
copy span "[URL][DOMAIN_NAME]"
click at [51, 258] on div "HTML HTML Template Building Help Maximize Close Template Scorecards » Building …" at bounding box center [360, 181] width 721 height 363
click at [693, 359] on button "Cancel" at bounding box center [686, 356] width 19 height 10
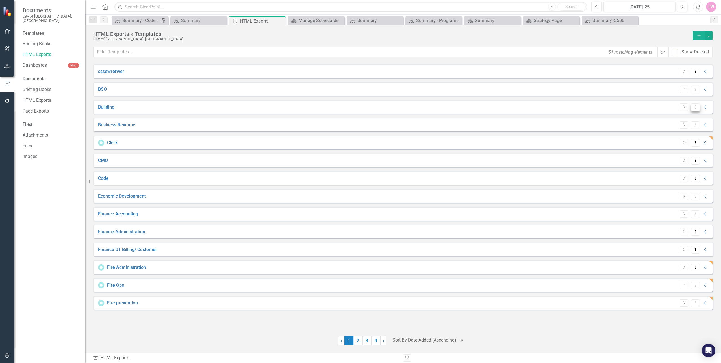
click at [694, 108] on icon "Dropdown Menu" at bounding box center [695, 107] width 5 height 4
click at [672, 141] on link "Edit Edit Template" at bounding box center [673, 137] width 52 height 10
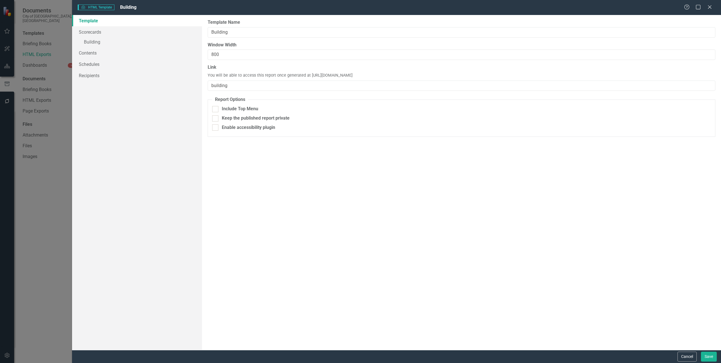
drag, startPoint x: 410, startPoint y: 75, endPoint x: 309, endPoint y: 77, distance: 100.8
click at [309, 77] on div "Link You will be able to access this report once generated at [URL][DOMAIN_NAME…" at bounding box center [462, 77] width 508 height 27
copy span "[URL][DOMAIN_NAME]"
click at [23, 205] on div "HTML HTML Template Building Help Maximize Close Template Scorecards » Building …" at bounding box center [360, 181] width 721 height 363
click at [686, 355] on button "Cancel" at bounding box center [686, 356] width 19 height 10
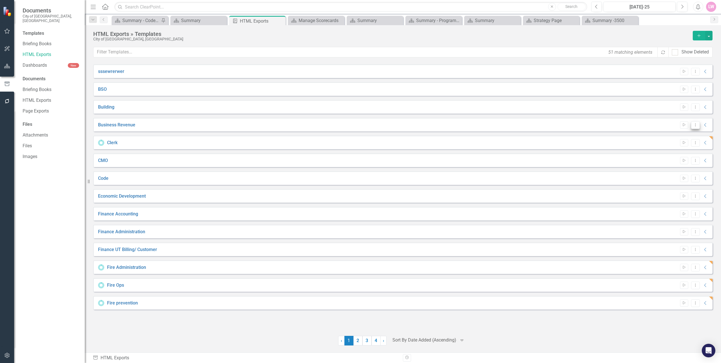
click at [696, 125] on icon "Dropdown Menu" at bounding box center [695, 125] width 5 height 4
click at [682, 154] on link "Edit Edit Template" at bounding box center [673, 155] width 52 height 10
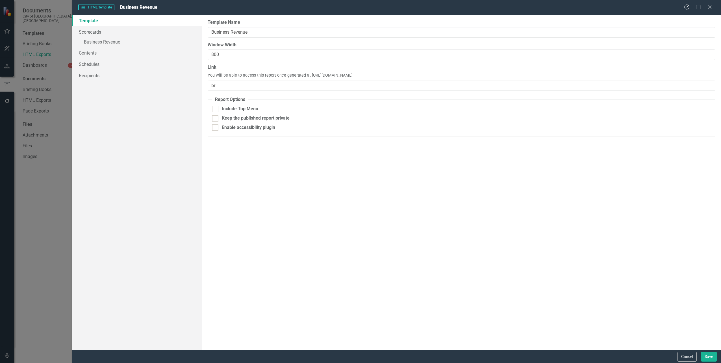
drag, startPoint x: 402, startPoint y: 77, endPoint x: 308, endPoint y: 76, distance: 94.1
click at [308, 76] on div "Link You will be able to access this report once generated at [URL][DOMAIN_NAME…" at bounding box center [462, 77] width 508 height 27
copy span "[URL][DOMAIN_NAME]"
click at [713, 6] on div "Help Maximize Close" at bounding box center [699, 7] width 31 height 6
click at [706, 6] on div "Help Maximize Close" at bounding box center [699, 7] width 31 height 6
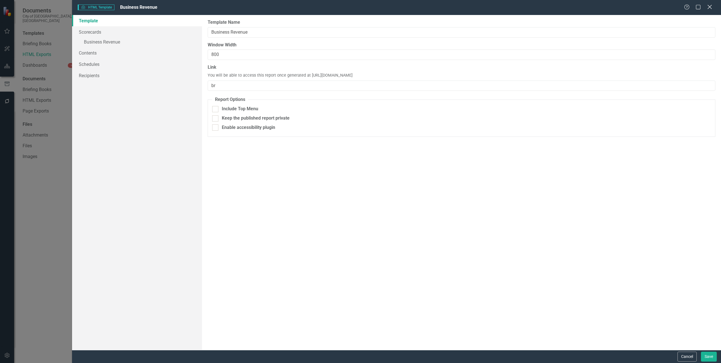
click at [711, 7] on icon "Close" at bounding box center [709, 6] width 7 height 5
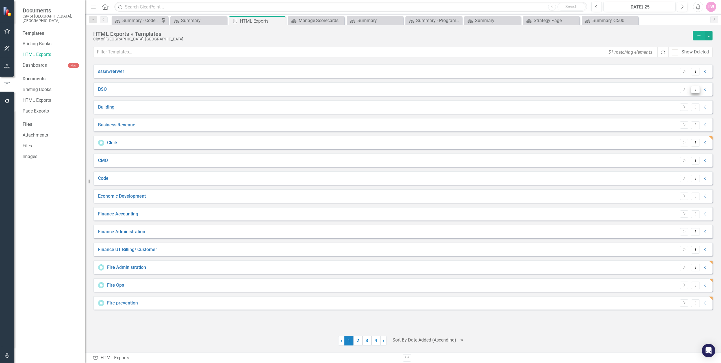
click at [694, 88] on icon "Dropdown Menu" at bounding box center [695, 89] width 5 height 4
click at [673, 122] on link "Edit Edit Template" at bounding box center [673, 119] width 52 height 10
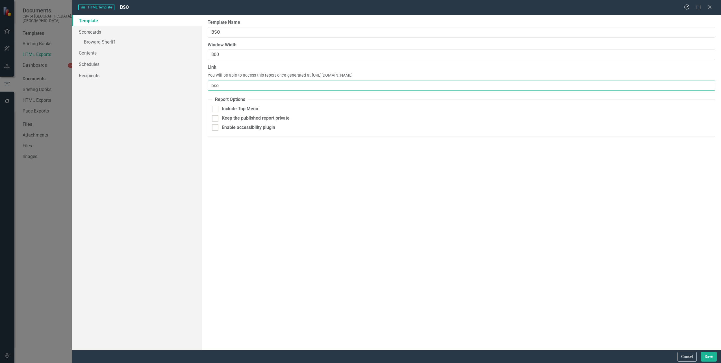
drag, startPoint x: 384, startPoint y: 76, endPoint x: 300, endPoint y: 75, distance: 84.7
click at [300, 75] on div "Link You will be able to access this report once generated at [URL][DOMAIN_NAME…" at bounding box center [462, 77] width 508 height 27
drag, startPoint x: 400, startPoint y: 74, endPoint x: 308, endPoint y: 75, distance: 92.6
click at [308, 75] on div "Link You will be able to access this report once generated at [URL][DOMAIN_NAME…" at bounding box center [462, 77] width 508 height 27
copy span "[URL][DOMAIN_NAME]"
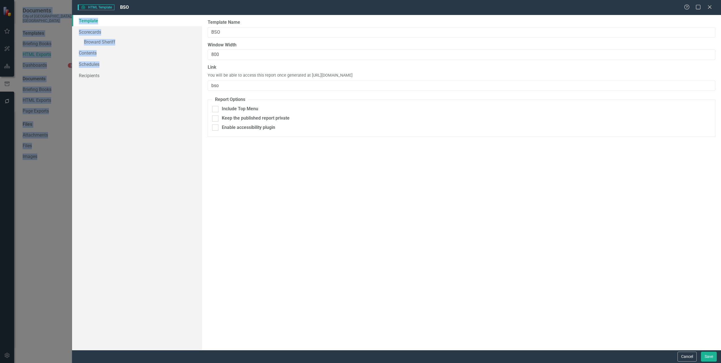
click at [0, 286] on html "Documents City of Tamarac, [GEOGRAPHIC_DATA] Templates Briefing Books HTML Expo…" at bounding box center [360, 181] width 721 height 363
click at [689, 361] on div "Cancel Save" at bounding box center [396, 356] width 649 height 13
click at [690, 358] on button "Cancel" at bounding box center [686, 356] width 19 height 10
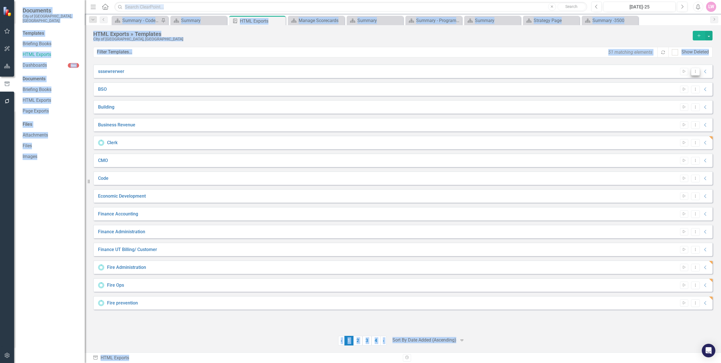
click at [698, 73] on button "Dropdown Menu" at bounding box center [695, 72] width 9 height 8
click at [682, 102] on link "Edit Edit Template" at bounding box center [673, 102] width 52 height 10
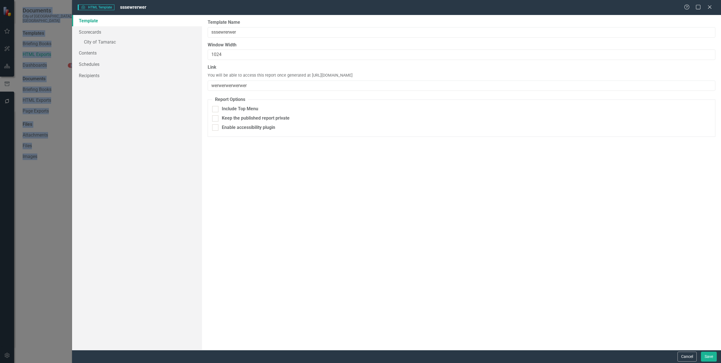
drag, startPoint x: 430, startPoint y: 74, endPoint x: 308, endPoint y: 73, distance: 121.2
click at [308, 73] on div "Link You will be able to access this report once generated at [URL][DOMAIN_NAME…" at bounding box center [462, 77] width 508 height 27
copy span "[URL][DOMAIN_NAME]"
click at [26, 209] on div "HTML HTML Template sssewrerwer Help Maximize Close Template Scorecards » City o…" at bounding box center [360, 181] width 721 height 363
click at [685, 355] on button "Cancel" at bounding box center [686, 356] width 19 height 10
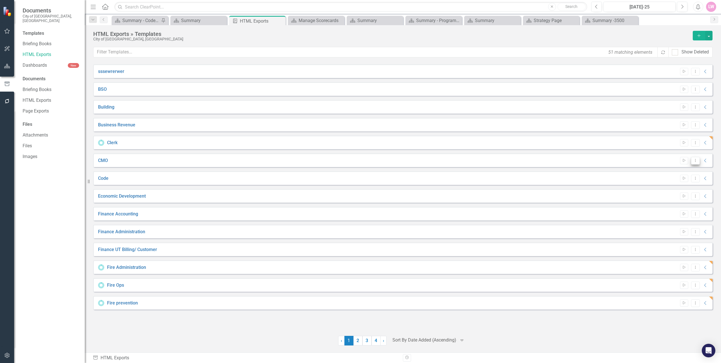
click at [692, 160] on button "Dropdown Menu" at bounding box center [695, 161] width 9 height 8
click at [683, 188] on link "Edit Edit Template" at bounding box center [673, 191] width 52 height 10
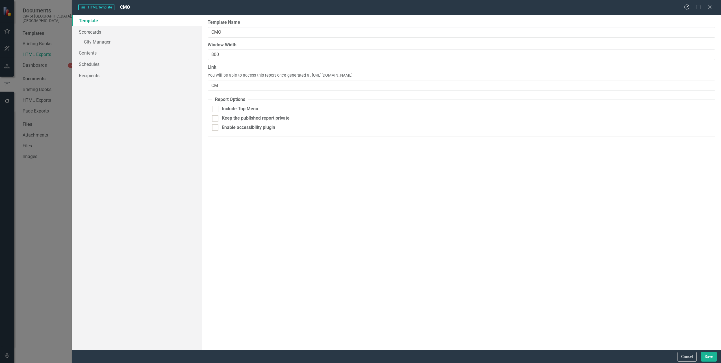
drag, startPoint x: 402, startPoint y: 73, endPoint x: 308, endPoint y: 78, distance: 93.6
click at [308, 78] on div "Link You will be able to access this report once generated at [URL][DOMAIN_NAME…" at bounding box center [462, 77] width 508 height 27
copy span "[URL][DOMAIN_NAME]"
click at [60, 215] on div "HTML HTML Template CMO Help Maximize Close Template Scorecards » City Manager C…" at bounding box center [360, 181] width 721 height 363
click at [678, 354] on button "Cancel" at bounding box center [686, 356] width 19 height 10
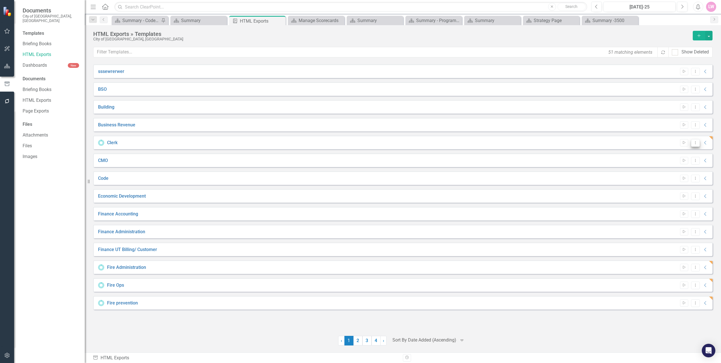
click at [697, 145] on button "Dropdown Menu" at bounding box center [695, 143] width 9 height 8
click at [681, 172] on link "Edit Edit Template" at bounding box center [673, 173] width 52 height 10
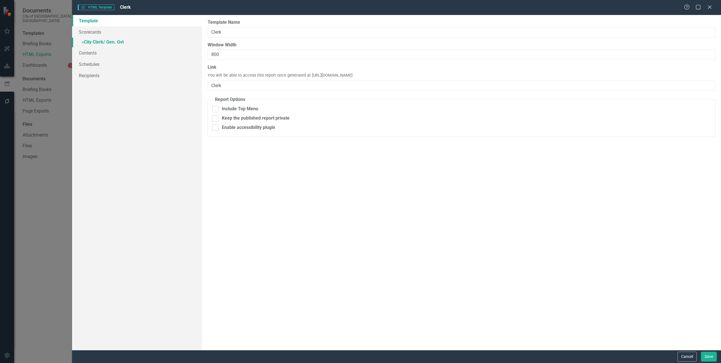
click at [95, 42] on link "» City Clerk/ Gen. Gvt" at bounding box center [137, 43] width 130 height 10
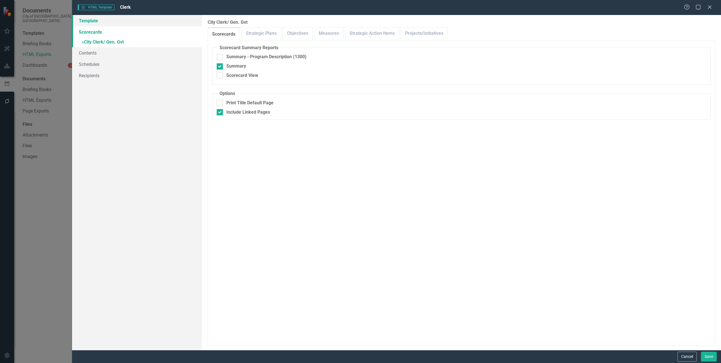
click at [99, 24] on link "Template" at bounding box center [137, 20] width 130 height 11
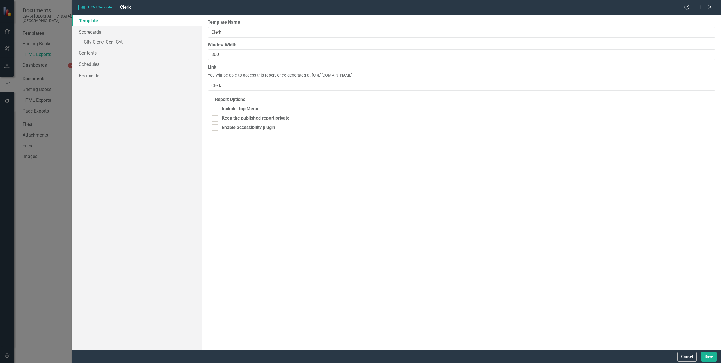
drag, startPoint x: 408, startPoint y: 74, endPoint x: 309, endPoint y: 76, distance: 98.6
click at [309, 76] on div "Link You will be able to access this report once generated at [URL][DOMAIN_NAME…" at bounding box center [462, 77] width 508 height 27
copy span "[URL][DOMAIN_NAME]"
drag, startPoint x: 223, startPoint y: 54, endPoint x: 201, endPoint y: 53, distance: 22.7
click at [201, 53] on div "Template Scorecards » City Clerk/ Gen. Gvt Contents Schedules Recipients Report…" at bounding box center [396, 182] width 649 height 335
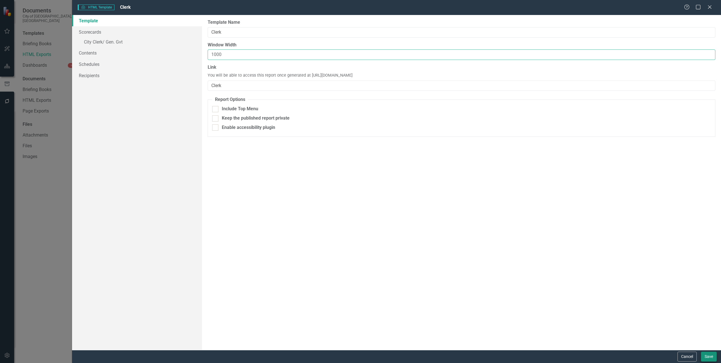
type input "1000"
click at [711, 357] on button "Save" at bounding box center [709, 356] width 16 height 10
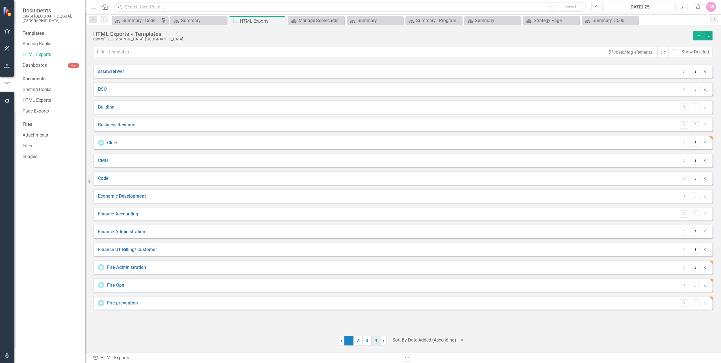
click at [378, 343] on link "4" at bounding box center [375, 341] width 9 height 10
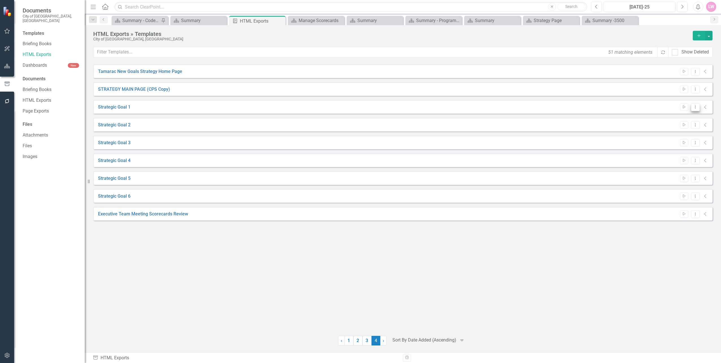
drag, startPoint x: 113, startPoint y: 107, endPoint x: 694, endPoint y: 106, distance: 581.0
click at [694, 106] on icon "Dropdown Menu" at bounding box center [695, 107] width 5 height 4
click at [671, 137] on link "Edit Edit Template" at bounding box center [673, 137] width 52 height 10
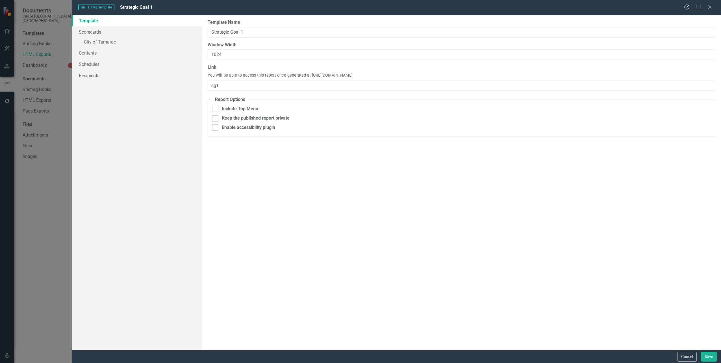
drag, startPoint x: 405, startPoint y: 75, endPoint x: 308, endPoint y: 75, distance: 97.2
click at [308, 75] on div "Link You will be able to access this report once generated at [URL][DOMAIN_NAME…" at bounding box center [462, 77] width 508 height 27
copy span "[URL][DOMAIN_NAME]"
click at [685, 357] on button "Cancel" at bounding box center [686, 356] width 19 height 10
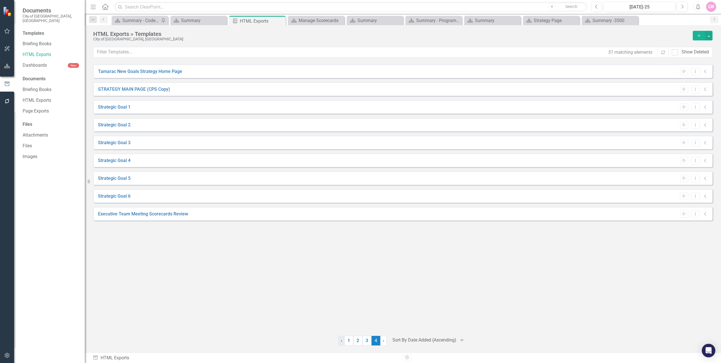
click at [343, 341] on link "‹ Previous" at bounding box center [341, 341] width 6 height 10
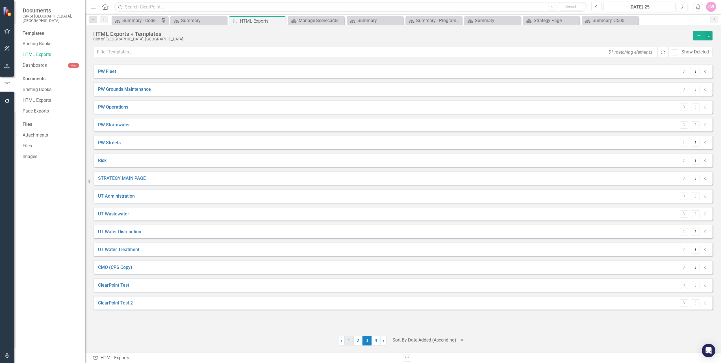
click at [347, 340] on link "1" at bounding box center [348, 341] width 9 height 10
click at [698, 215] on button "Dropdown Menu" at bounding box center [695, 214] width 9 height 8
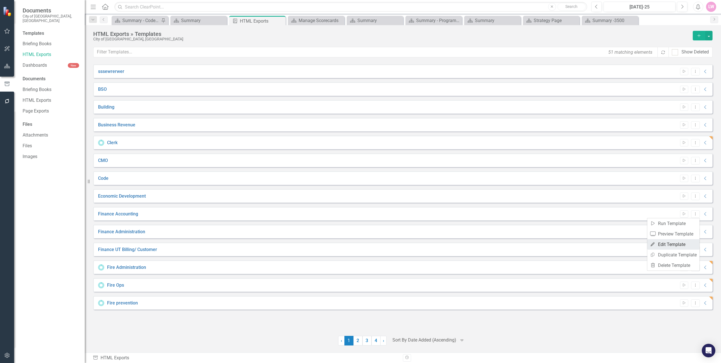
click at [682, 243] on link "Edit Edit Template" at bounding box center [673, 244] width 52 height 10
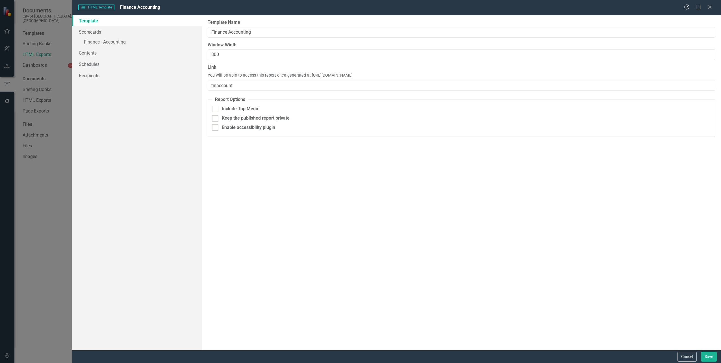
drag, startPoint x: 412, startPoint y: 77, endPoint x: 309, endPoint y: 77, distance: 103.4
click at [309, 77] on div "Link You will be able to access this report once generated at [URL][DOMAIN_NAME…" at bounding box center [462, 77] width 508 height 27
click at [688, 356] on button "Cancel" at bounding box center [686, 356] width 19 height 10
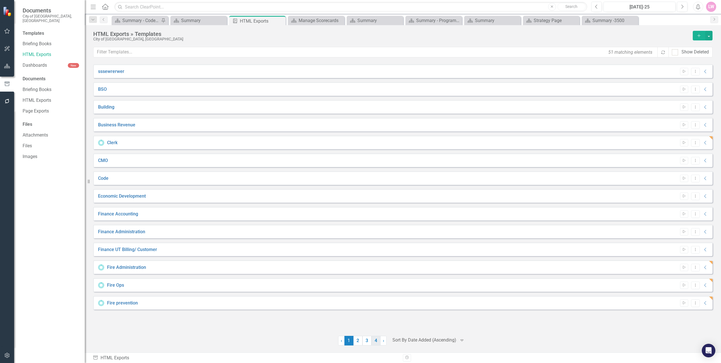
click at [373, 341] on link "4" at bounding box center [375, 341] width 9 height 10
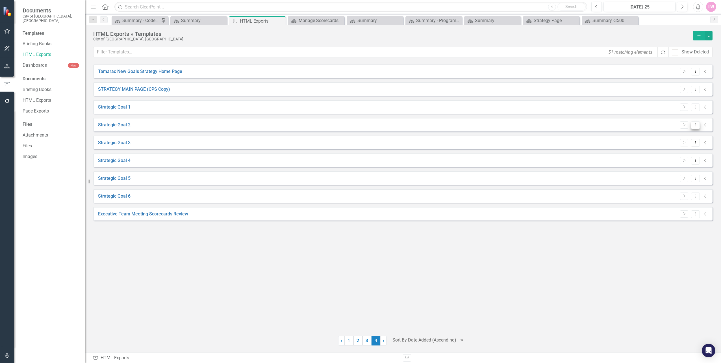
click at [696, 125] on icon "Dropdown Menu" at bounding box center [695, 125] width 5 height 4
click at [676, 155] on link "Edit Edit Template" at bounding box center [673, 155] width 52 height 10
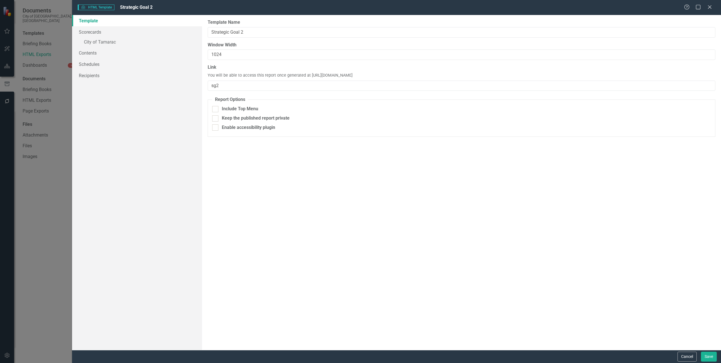
drag, startPoint x: 399, startPoint y: 76, endPoint x: 308, endPoint y: 76, distance: 91.2
click at [308, 76] on div "Link You will be able to access this report once generated at [URL][DOMAIN_NAME…" at bounding box center [462, 77] width 508 height 27
click at [108, 36] on link "Scorecards" at bounding box center [137, 31] width 130 height 11
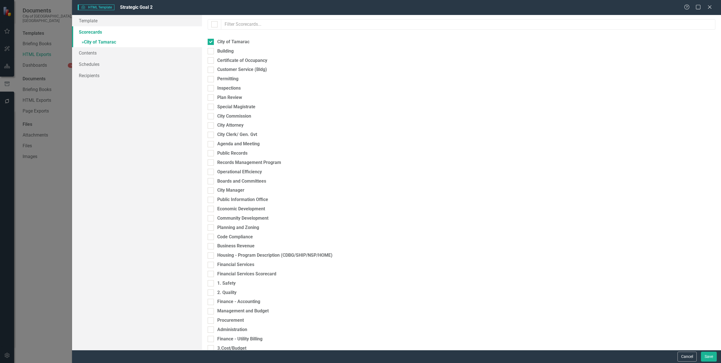
click at [99, 43] on link "» City of Tamarac" at bounding box center [137, 43] width 130 height 10
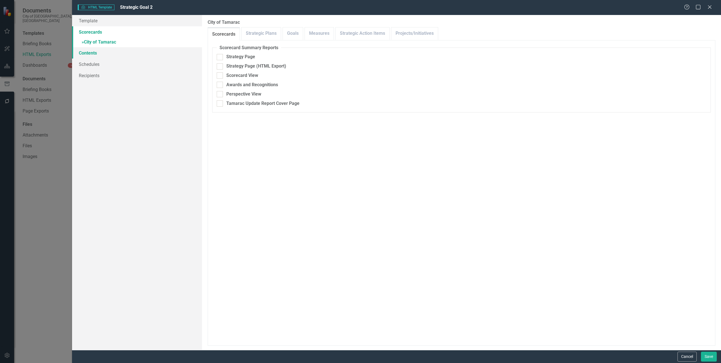
click at [95, 53] on link "Contents" at bounding box center [137, 52] width 130 height 11
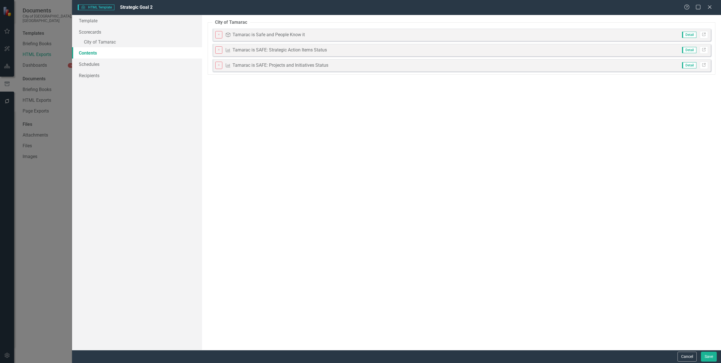
click at [690, 35] on span "Detail" at bounding box center [689, 35] width 14 height 6
click at [702, 33] on icon at bounding box center [703, 33] width 3 height 3
click at [49, 182] on div "HTML HTML Template Strategic Goal 2 Help Maximize Close Template Scorecards » C…" at bounding box center [360, 181] width 721 height 363
click at [691, 352] on button "Cancel" at bounding box center [686, 356] width 19 height 10
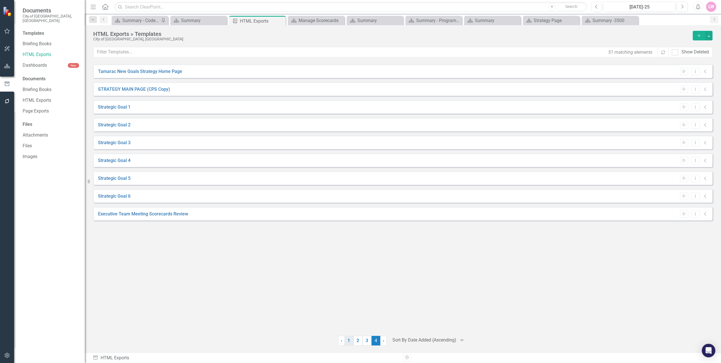
click at [350, 342] on link "1" at bounding box center [348, 341] width 9 height 10
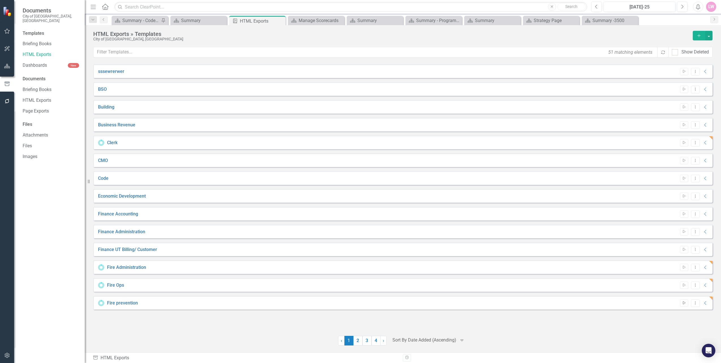
click at [681, 305] on button "Start" at bounding box center [684, 302] width 8 height 7
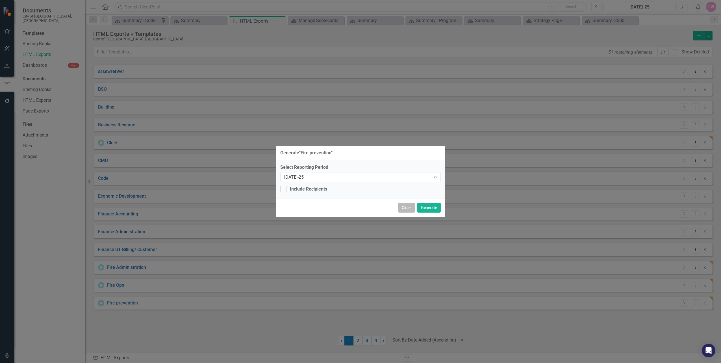
click at [405, 210] on button "Close" at bounding box center [406, 208] width 17 height 10
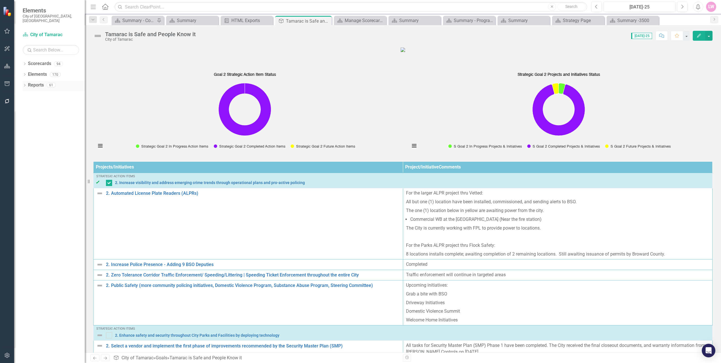
click at [26, 84] on icon "Dropdown" at bounding box center [25, 85] width 4 height 3
click at [24, 90] on div "Dropdown Scorecard Scorecards 5 Strategy Page Strategy Page (HTML Export) Score…" at bounding box center [54, 122] width 62 height 64
click at [28, 94] on icon "Dropdown" at bounding box center [27, 95] width 4 height 3
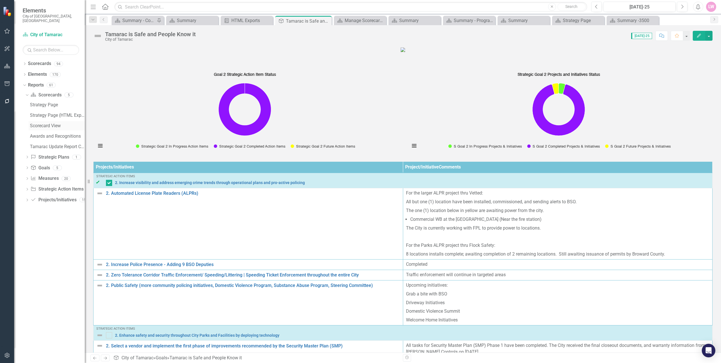
click at [52, 123] on div "Scorecard View" at bounding box center [57, 125] width 55 height 5
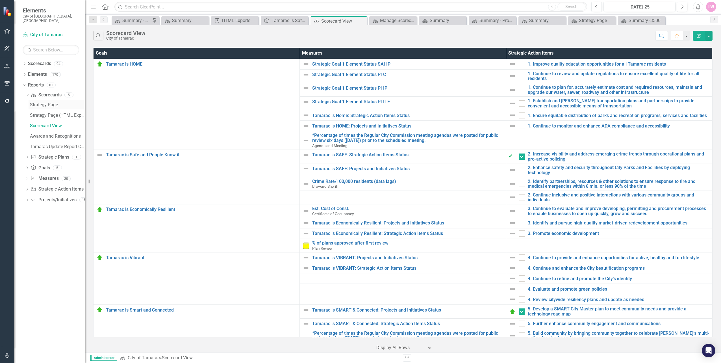
click at [53, 103] on link "Strategy Page" at bounding box center [57, 104] width 56 height 9
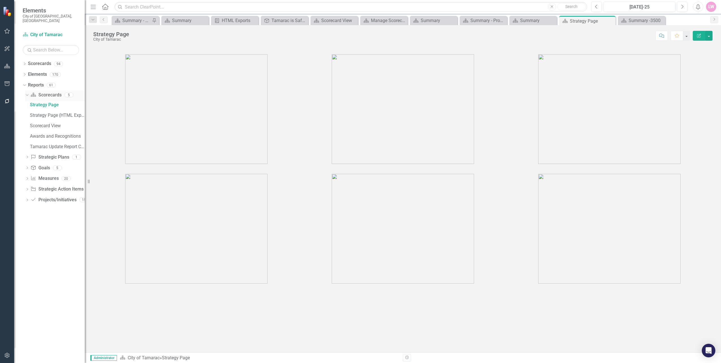
click at [53, 92] on link "Scorecard Scorecards" at bounding box center [46, 95] width 31 height 6
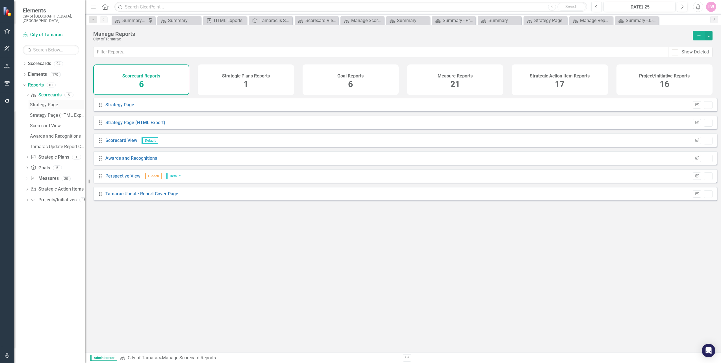
click at [47, 102] on div "Strategy Page" at bounding box center [57, 104] width 55 height 5
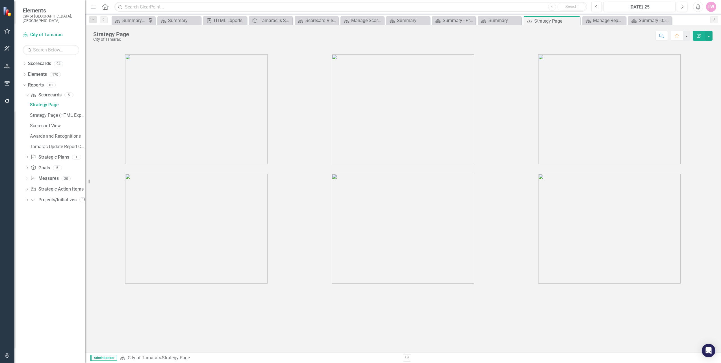
click at [376, 115] on img at bounding box center [403, 109] width 142 height 110
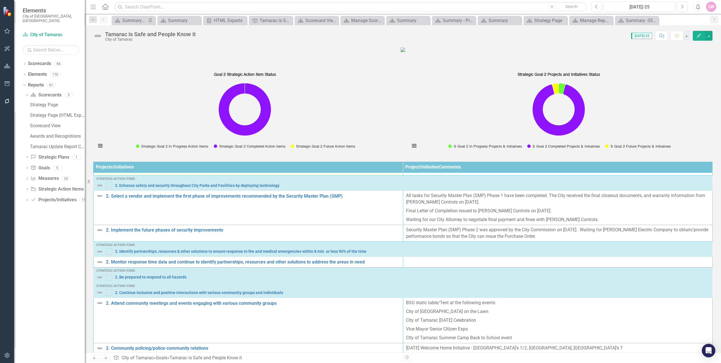
scroll to position [151, 0]
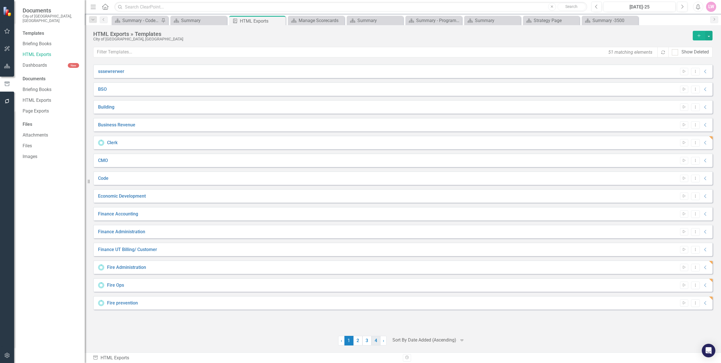
click at [376, 341] on link "4" at bounding box center [375, 341] width 9 height 10
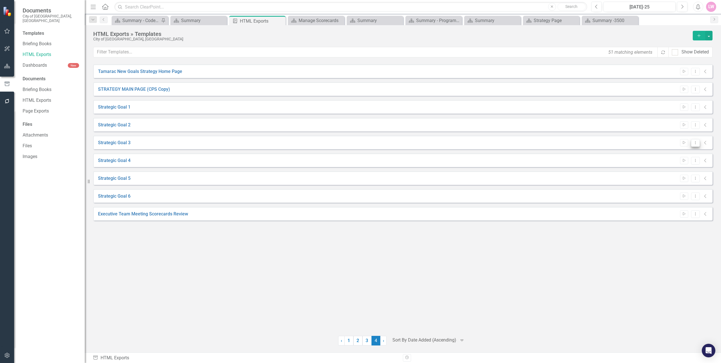
click at [691, 143] on button "Dropdown Menu" at bounding box center [695, 143] width 9 height 8
click at [685, 171] on link "Edit Edit Template" at bounding box center [673, 173] width 52 height 10
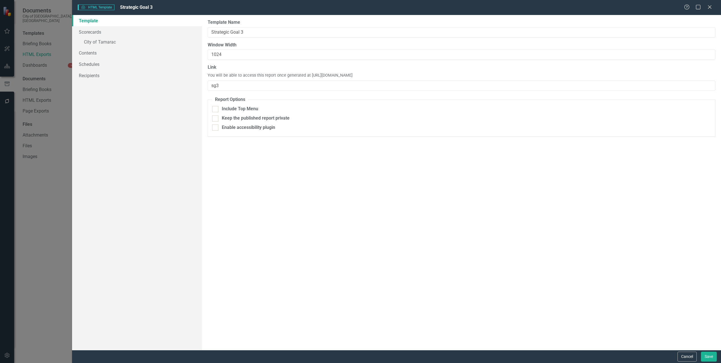
drag, startPoint x: 399, startPoint y: 75, endPoint x: 308, endPoint y: 76, distance: 90.9
click at [308, 76] on div "Link You will be able to access this report once generated at https://publish.c…" at bounding box center [462, 77] width 508 height 27
copy span "https://publish.clearpointstrategy.com/407/sg3"
click at [373, 87] on input "sg3" at bounding box center [462, 85] width 508 height 10
drag, startPoint x: 404, startPoint y: 73, endPoint x: 307, endPoint y: 75, distance: 96.3
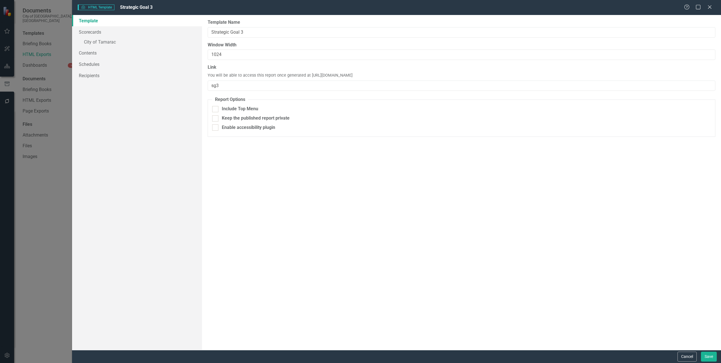
click at [307, 75] on div "Link You will be able to access this report once generated at https://publish.c…" at bounding box center [462, 77] width 508 height 27
click at [352, 75] on span "You will be able to access this report once generated at https://publish.clearp…" at bounding box center [280, 76] width 145 height 6
drag, startPoint x: 398, startPoint y: 76, endPoint x: 309, endPoint y: 75, distance: 88.7
click at [309, 75] on div "Link You will be able to access this report once generated at https://publish.c…" at bounding box center [462, 77] width 508 height 27
copy span "https://publish.clearpointstrategy.com/407/sg3"
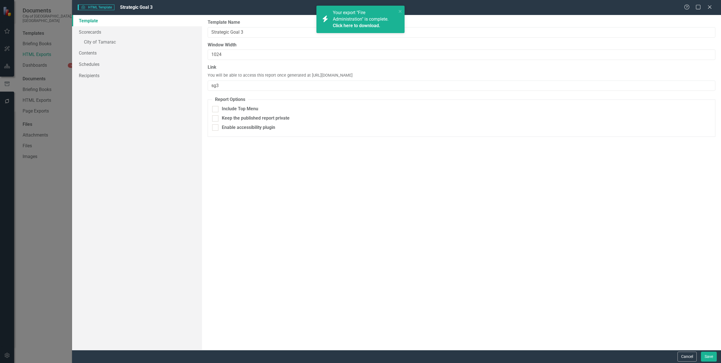
click at [45, 249] on div "HTML HTML Template Strategic Goal 3 Help Maximize Close Template Scorecards » C…" at bounding box center [360, 181] width 721 height 363
click at [691, 358] on button "Cancel" at bounding box center [686, 356] width 19 height 10
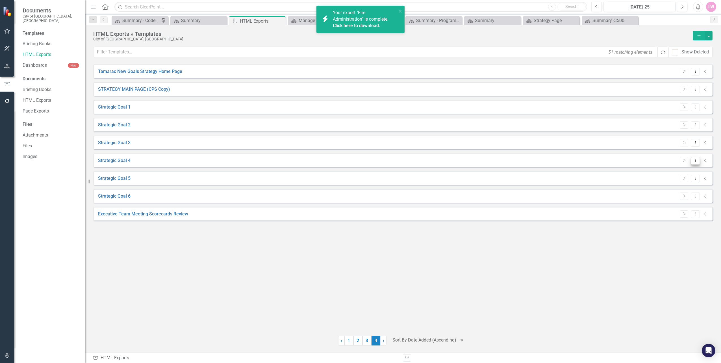
click at [698, 161] on button "Dropdown Menu" at bounding box center [695, 161] width 9 height 8
click at [687, 188] on link "Edit Edit Template" at bounding box center [673, 191] width 52 height 10
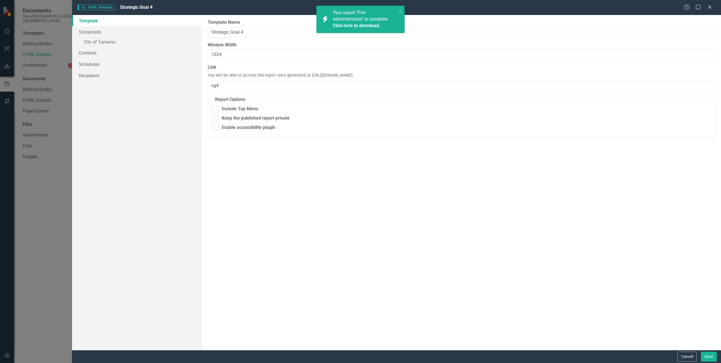
drag, startPoint x: 399, startPoint y: 77, endPoint x: 309, endPoint y: 77, distance: 89.5
click at [309, 77] on div "Link You will be able to access this report once generated at https://publish.c…" at bounding box center [462, 77] width 508 height 27
copy span "https://publish.clearpointstrategy.com/407/sg4"
drag, startPoint x: 52, startPoint y: 271, endPoint x: 60, endPoint y: 271, distance: 8.2
click at [52, 271] on div "HTML HTML Template Strategic Goal 4 Help Maximize Close Template Scorecards » C…" at bounding box center [360, 181] width 721 height 363
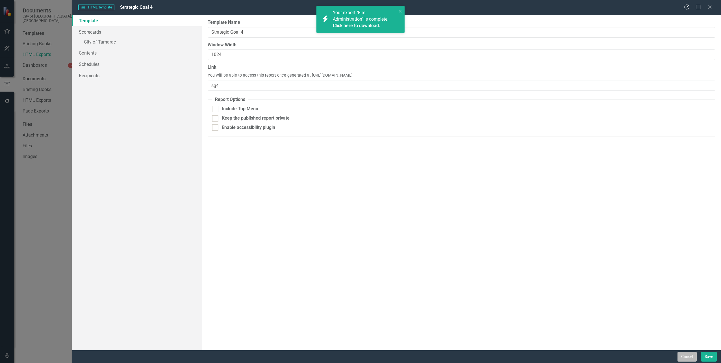
click at [686, 357] on button "Cancel" at bounding box center [686, 356] width 19 height 10
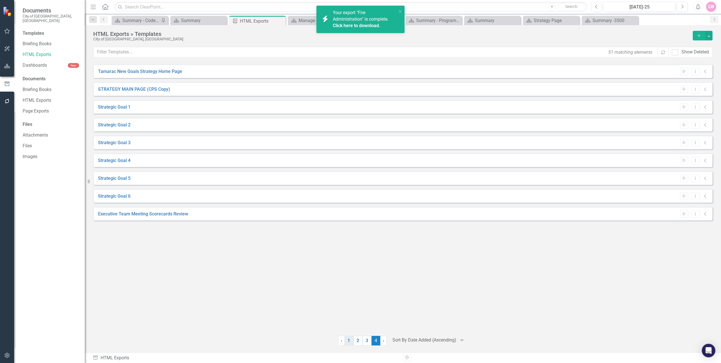
click at [347, 339] on link "1" at bounding box center [348, 341] width 9 height 10
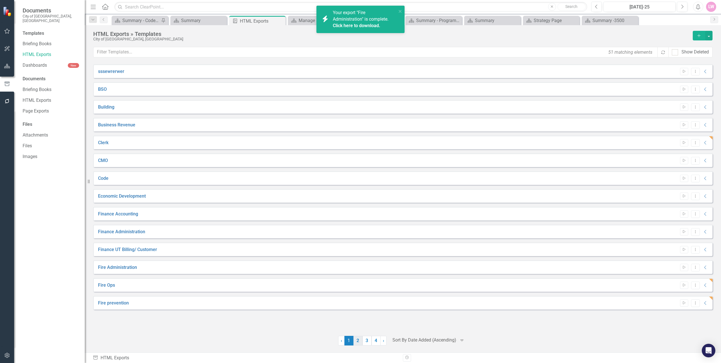
click at [356, 339] on link "2" at bounding box center [357, 341] width 9 height 10
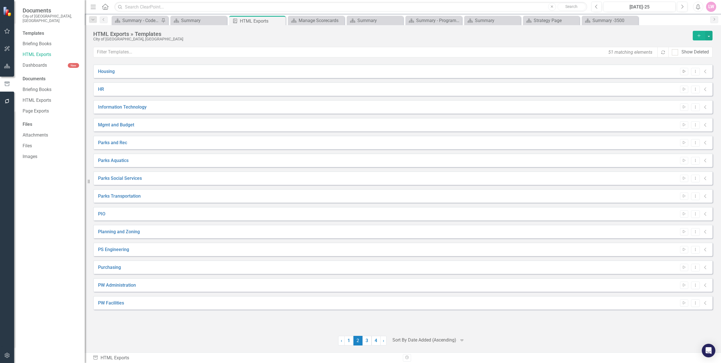
click at [686, 71] on button "Start" at bounding box center [684, 71] width 8 height 7
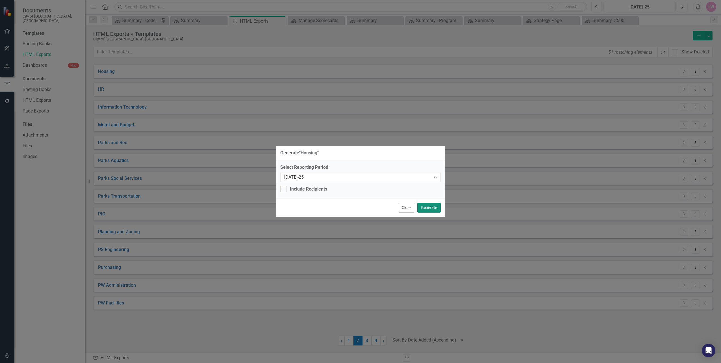
click at [434, 209] on button "Generate" at bounding box center [428, 208] width 23 height 10
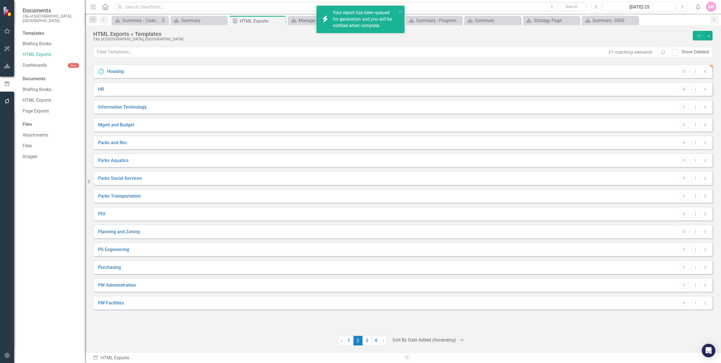
click at [687, 88] on button "Start" at bounding box center [684, 89] width 8 height 7
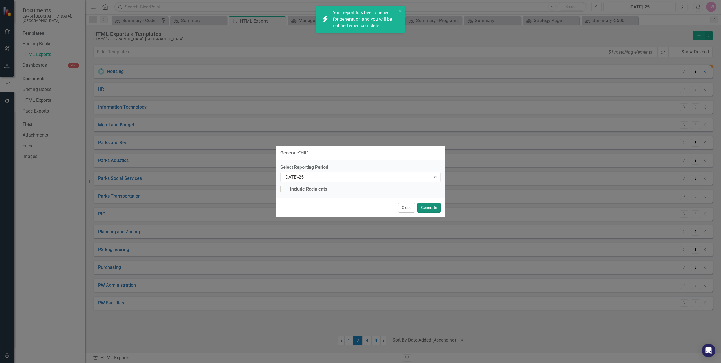
click at [434, 208] on button "Generate" at bounding box center [428, 208] width 23 height 10
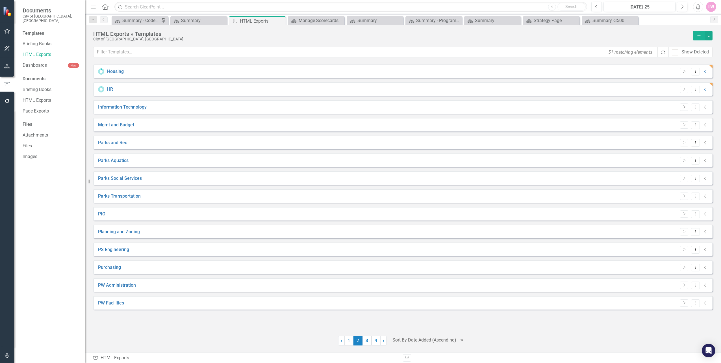
click at [685, 108] on icon "Start" at bounding box center [684, 106] width 4 height 3
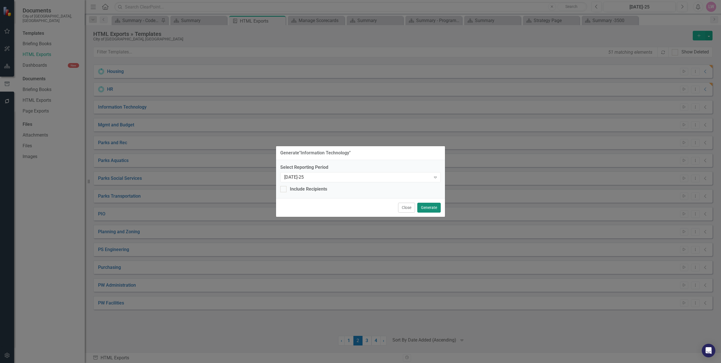
click at [431, 205] on button "Generate" at bounding box center [428, 208] width 23 height 10
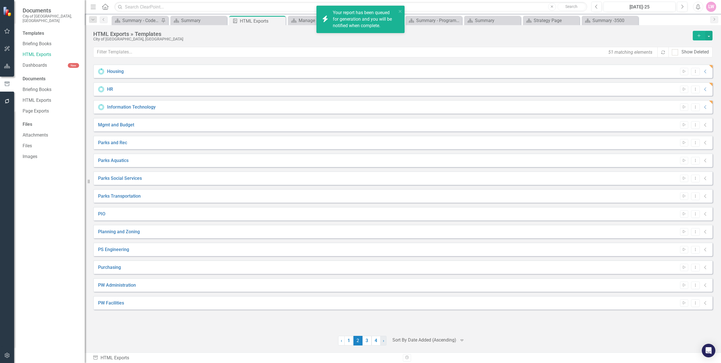
click at [384, 340] on span "›" at bounding box center [383, 340] width 1 height 5
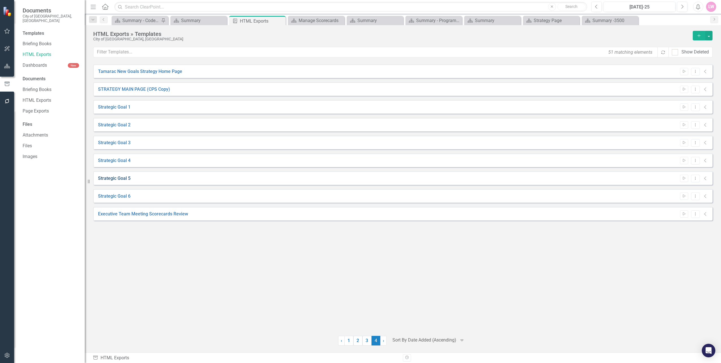
click at [120, 175] on link "Strategic Goal 5" at bounding box center [114, 178] width 32 height 6
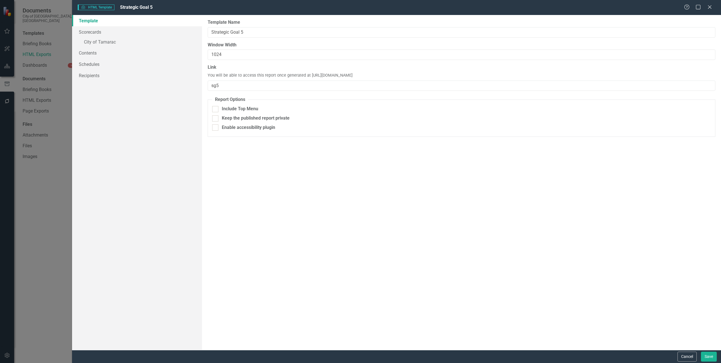
drag, startPoint x: 405, startPoint y: 78, endPoint x: 309, endPoint y: 77, distance: 96.0
click at [309, 77] on div "Link You will be able to access this report once generated at https://publish.c…" at bounding box center [462, 77] width 508 height 27
copy span "https://publish.clearpointstrategy.com/407/sg5"
click at [352, 76] on span "You will be able to access this report once generated at https://publish.clearp…" at bounding box center [280, 76] width 145 height 6
drag, startPoint x: 396, startPoint y: 76, endPoint x: 308, endPoint y: 76, distance: 88.1
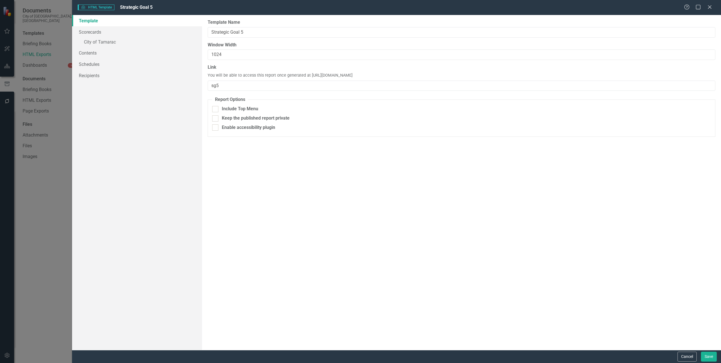
click at [308, 76] on div "Link You will be able to access this report once generated at https://publish.c…" at bounding box center [462, 77] width 508 height 27
copy span "https://publish.clearpointstrategy.com/407/sg5"
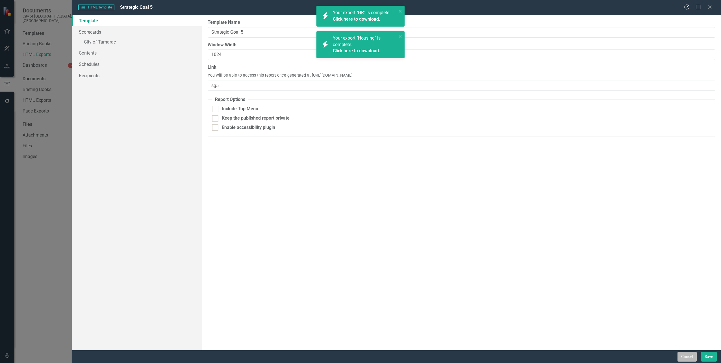
click at [689, 355] on button "Cancel" at bounding box center [686, 356] width 19 height 10
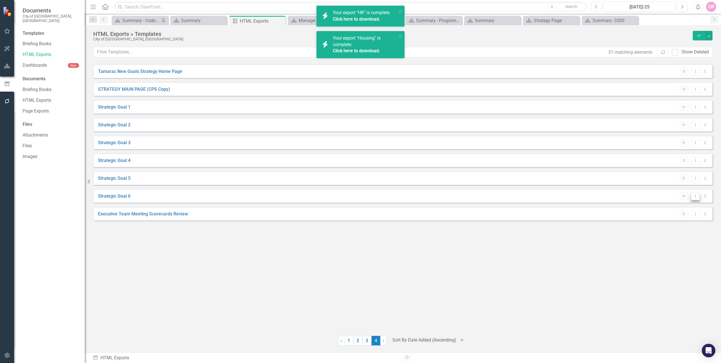
click at [694, 198] on button "Dropdown Menu" at bounding box center [695, 196] width 9 height 8
click at [681, 227] on link "Edit Edit Template" at bounding box center [673, 226] width 52 height 10
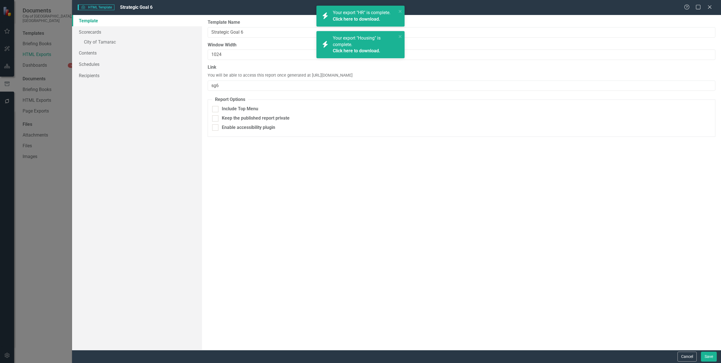
drag, startPoint x: 405, startPoint y: 76, endPoint x: 309, endPoint y: 76, distance: 96.6
click at [309, 76] on div "Link You will be able to access this report once generated at https://publish.c…" at bounding box center [462, 77] width 508 height 27
copy span "https://publish.clearpointstrategy.com/407/sg6"
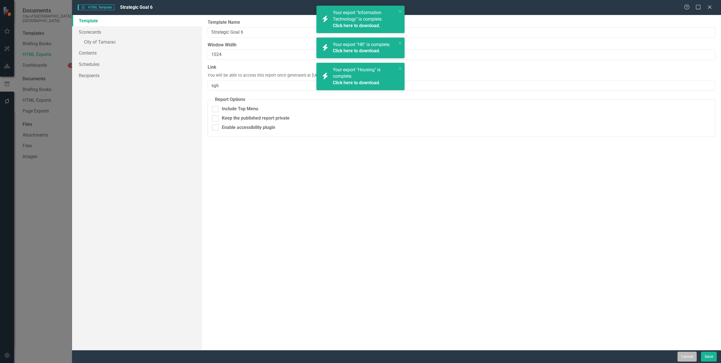
click at [691, 355] on button "Cancel" at bounding box center [686, 356] width 19 height 10
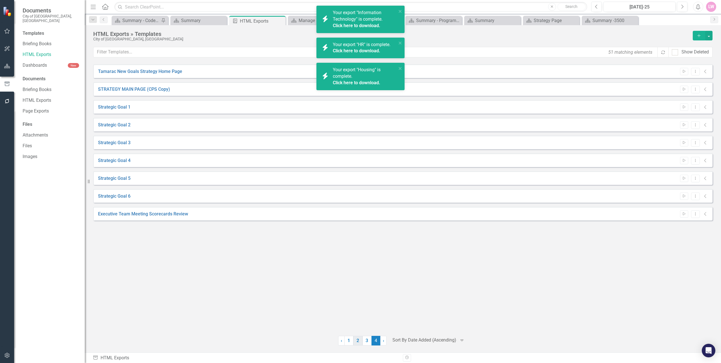
click at [358, 341] on link "2" at bounding box center [357, 341] width 9 height 10
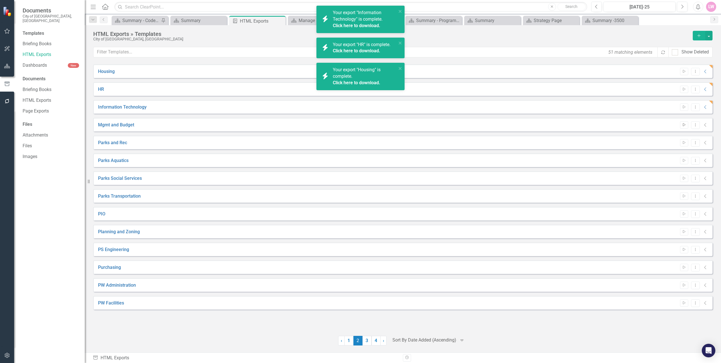
click at [684, 127] on button "Start" at bounding box center [684, 124] width 8 height 7
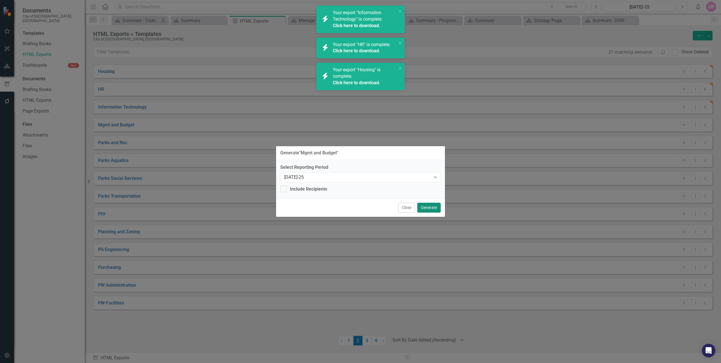
click at [432, 208] on button "Generate" at bounding box center [428, 208] width 23 height 10
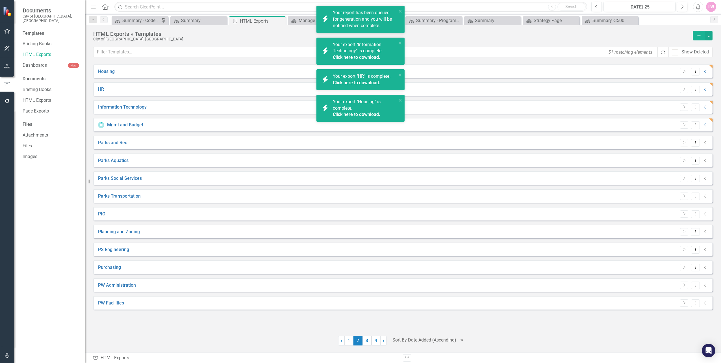
click at [683, 143] on icon "Start" at bounding box center [684, 142] width 4 height 3
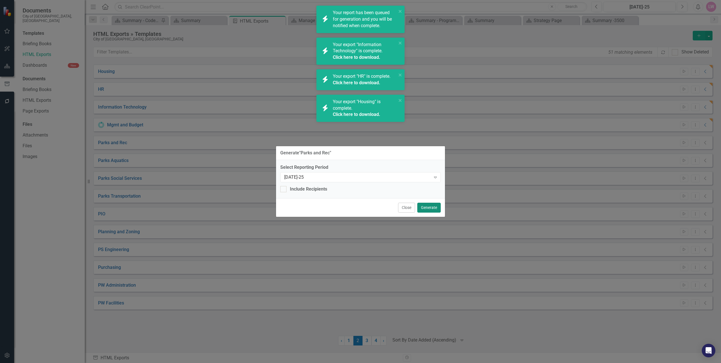
click at [422, 208] on button "Generate" at bounding box center [428, 208] width 23 height 10
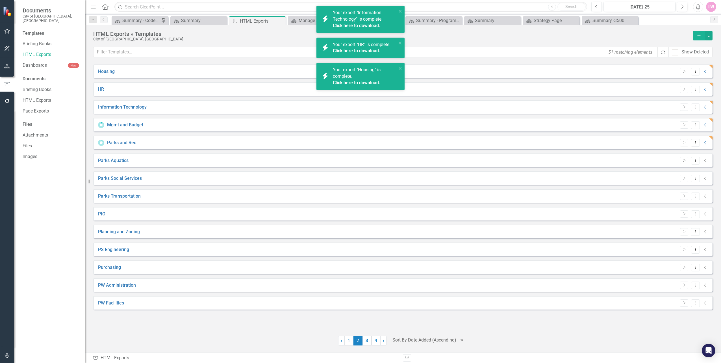
click at [684, 161] on icon "button" at bounding box center [684, 160] width 3 height 3
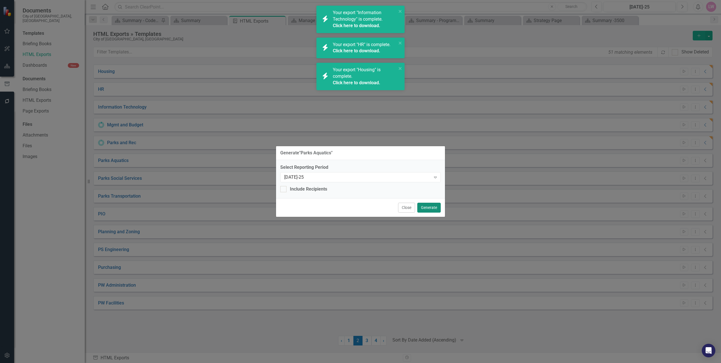
click at [432, 209] on button "Generate" at bounding box center [428, 208] width 23 height 10
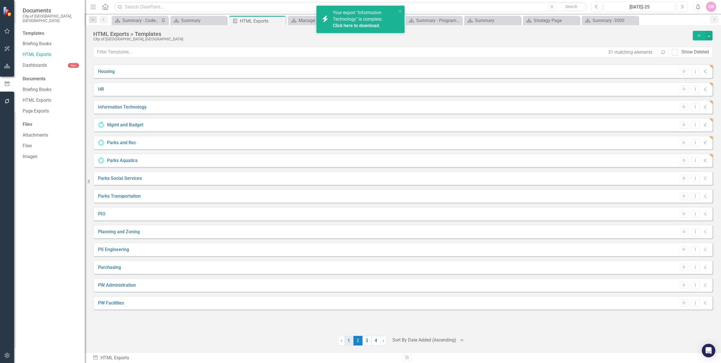
click at [349, 342] on link "1" at bounding box center [348, 341] width 9 height 10
click at [695, 146] on button "Dropdown Menu" at bounding box center [695, 143] width 9 height 8
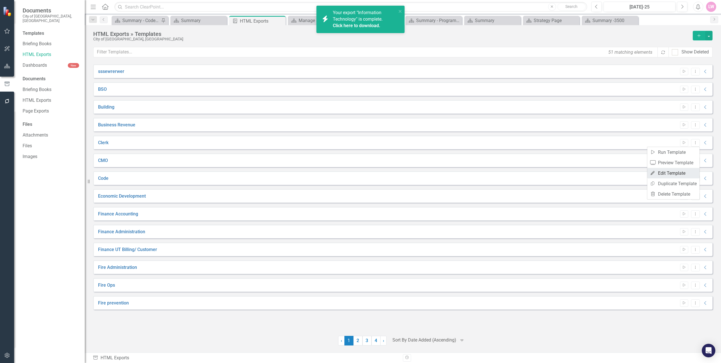
click at [689, 172] on link "Edit Edit Template" at bounding box center [673, 173] width 52 height 10
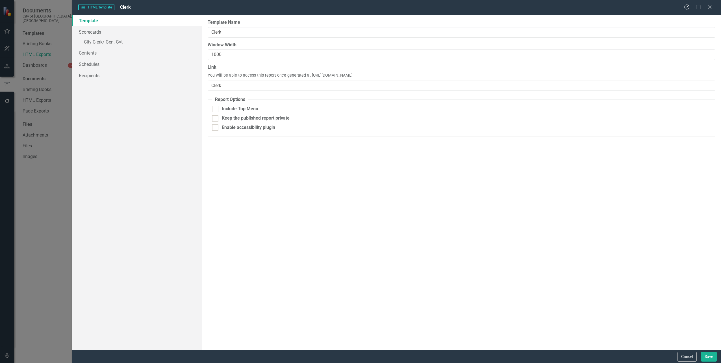
drag, startPoint x: 409, startPoint y: 76, endPoint x: 308, endPoint y: 75, distance: 101.4
click at [308, 75] on div "Link You will be able to access this report once generated at [URL][DOMAIN_NAME…" at bounding box center [462, 77] width 508 height 27
copy span "[URL][DOMAIN_NAME]"
click at [691, 354] on button "Cancel" at bounding box center [686, 356] width 19 height 10
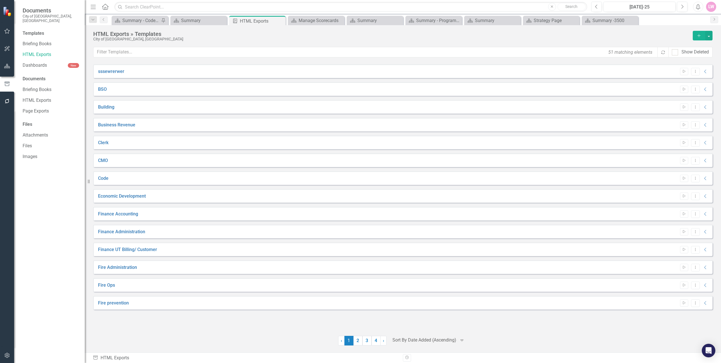
click at [6, 68] on icon "button" at bounding box center [7, 66] width 6 height 5
click at [25, 63] on icon "Dropdown" at bounding box center [25, 64] width 4 height 3
click at [30, 73] on icon "Dropdown" at bounding box center [27, 74] width 4 height 3
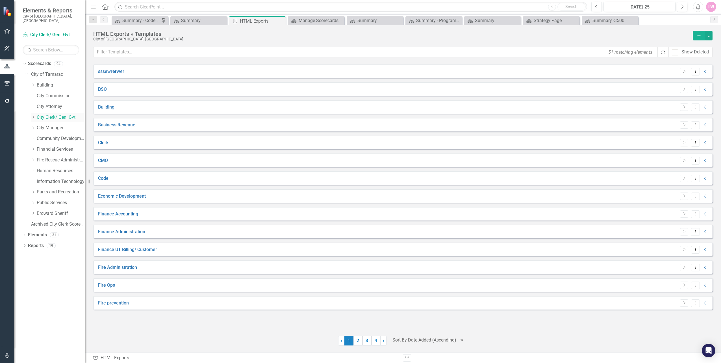
click at [53, 114] on link "City Clerk/ Gen. Gvt" at bounding box center [61, 117] width 48 height 6
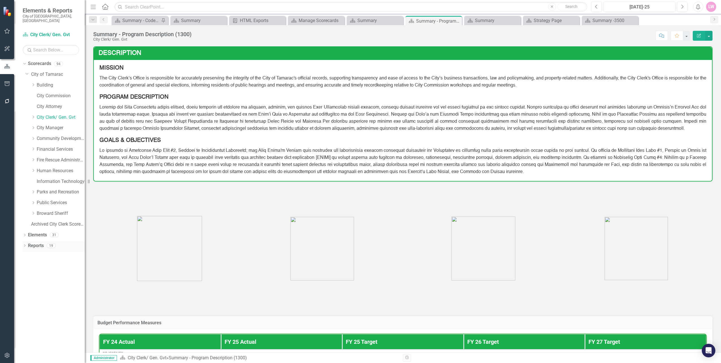
click at [23, 244] on icon "Dropdown" at bounding box center [25, 245] width 4 height 3
click at [53, 263] on div "Summary - Program Description (1300)" at bounding box center [57, 265] width 55 height 5
click at [45, 273] on div "Summary" at bounding box center [57, 275] width 55 height 5
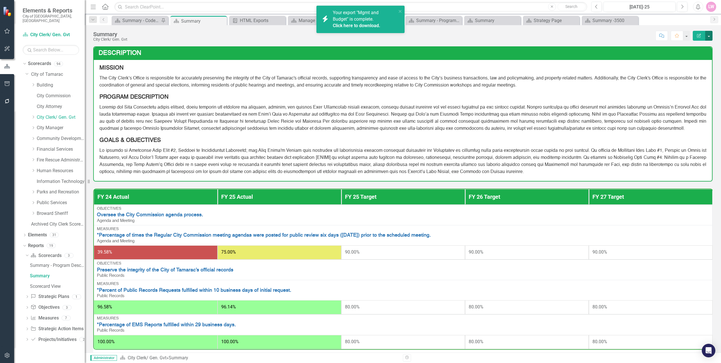
click at [707, 36] on button "button" at bounding box center [708, 36] width 7 height 10
click at [696, 55] on link "Edit Report Edit Layout" at bounding box center [689, 56] width 46 height 10
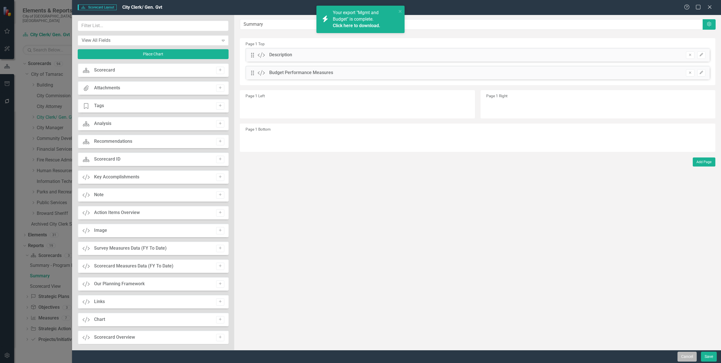
click at [692, 355] on button "Cancel" at bounding box center [686, 356] width 19 height 10
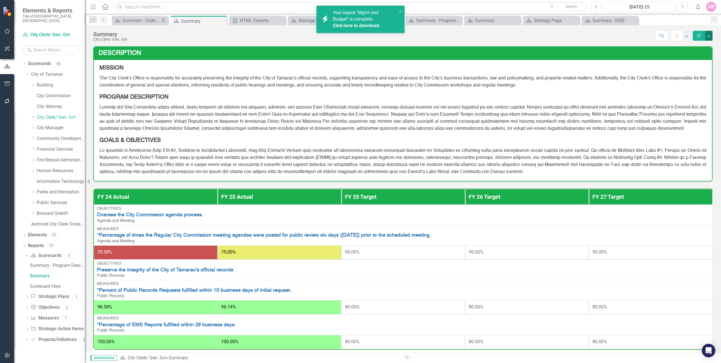
click at [712, 36] on button "button" at bounding box center [708, 36] width 7 height 10
click at [708, 45] on link "Edit Edit Scorecard" at bounding box center [689, 46] width 46 height 10
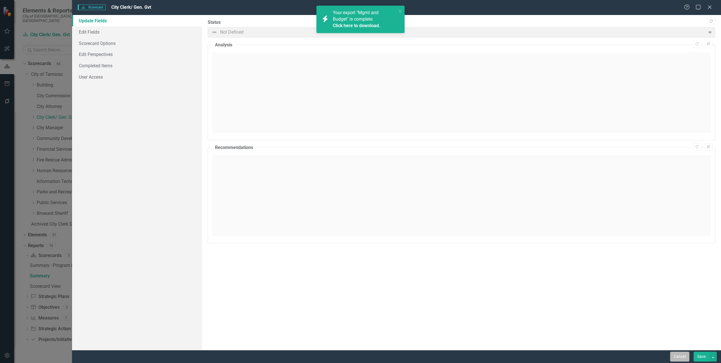
click at [680, 356] on button "Cancel" at bounding box center [679, 356] width 19 height 10
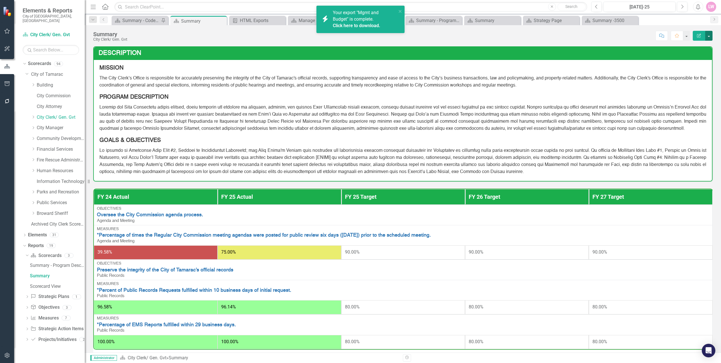
click at [707, 39] on button "button" at bounding box center [708, 36] width 7 height 10
click at [698, 57] on link "Edit Report Edit Layout" at bounding box center [689, 56] width 46 height 10
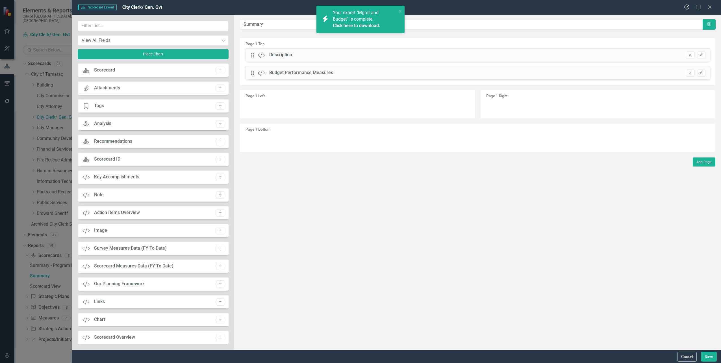
click at [168, 68] on div "Scorecard Scorecard Add" at bounding box center [153, 70] width 151 height 14
click at [265, 51] on div "Drag Custom Description Remove Edit" at bounding box center [477, 55] width 464 height 14
click at [704, 55] on button "Edit" at bounding box center [701, 54] width 8 height 7
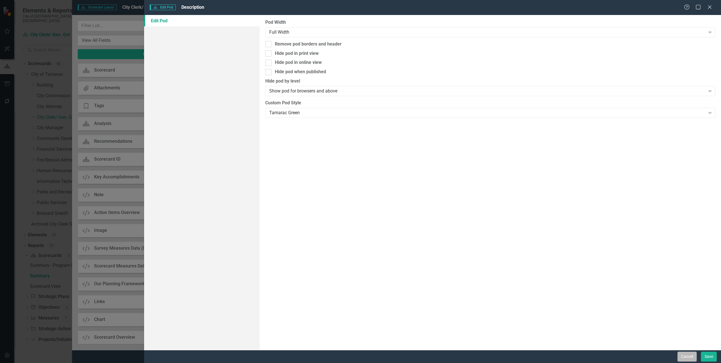
click at [688, 357] on button "Cancel" at bounding box center [686, 356] width 19 height 10
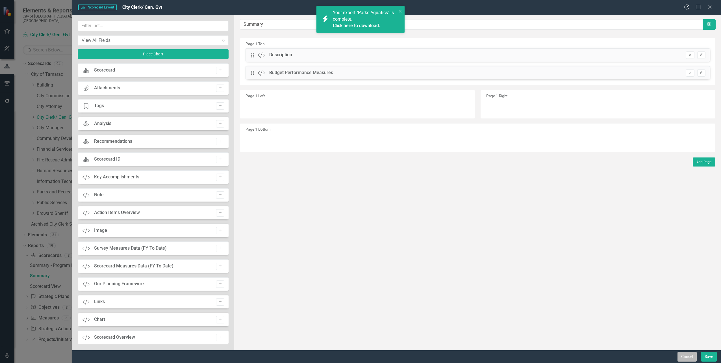
click at [683, 356] on button "Cancel" at bounding box center [686, 356] width 19 height 10
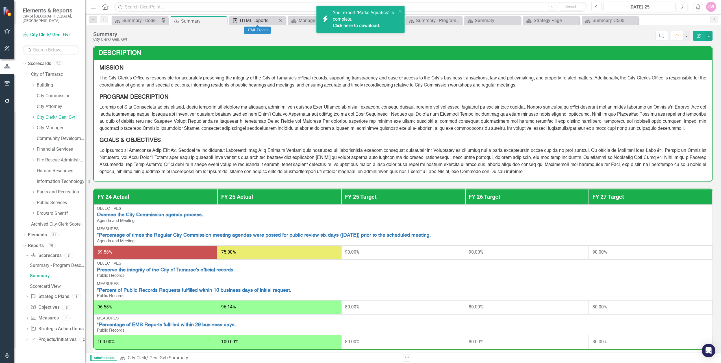
click at [262, 20] on div "HTML Exports" at bounding box center [258, 20] width 37 height 7
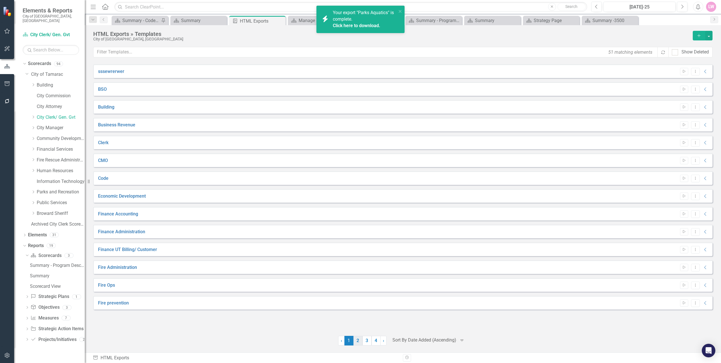
click at [356, 338] on link "2" at bounding box center [357, 341] width 9 height 10
click at [682, 180] on button "Start" at bounding box center [684, 178] width 8 height 7
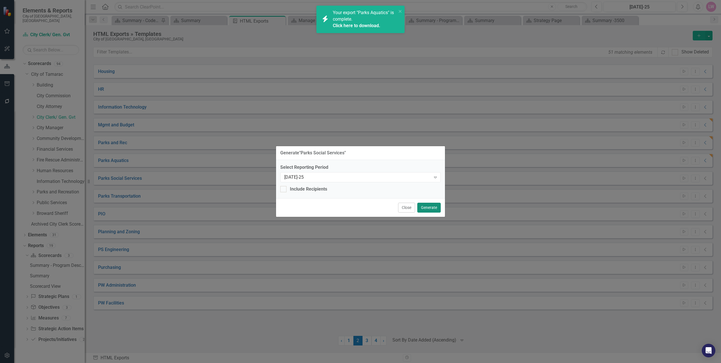
click at [440, 209] on button "Generate" at bounding box center [428, 208] width 23 height 10
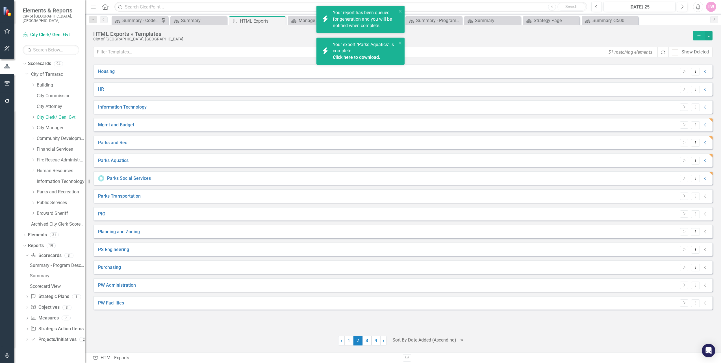
click at [684, 194] on button "Start" at bounding box center [684, 195] width 8 height 7
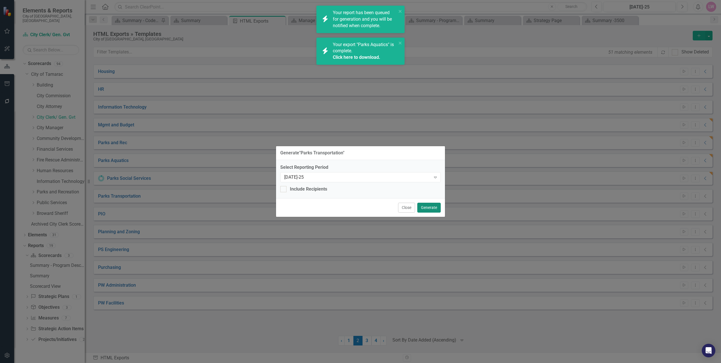
click at [428, 204] on button "Generate" at bounding box center [428, 208] width 23 height 10
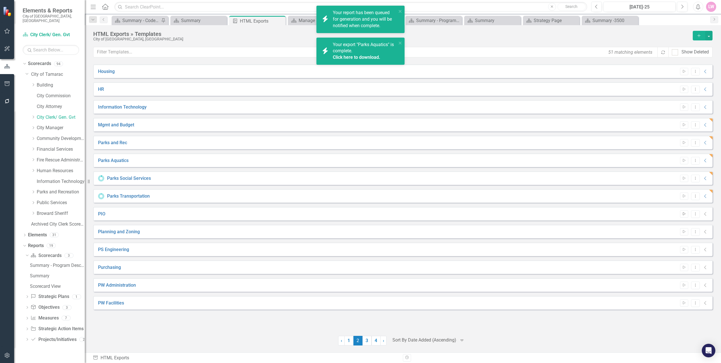
click at [687, 214] on button "Start" at bounding box center [684, 213] width 8 height 7
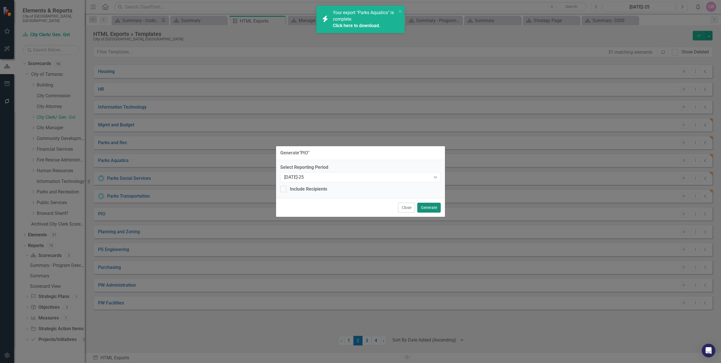
click at [431, 208] on button "Generate" at bounding box center [428, 208] width 23 height 10
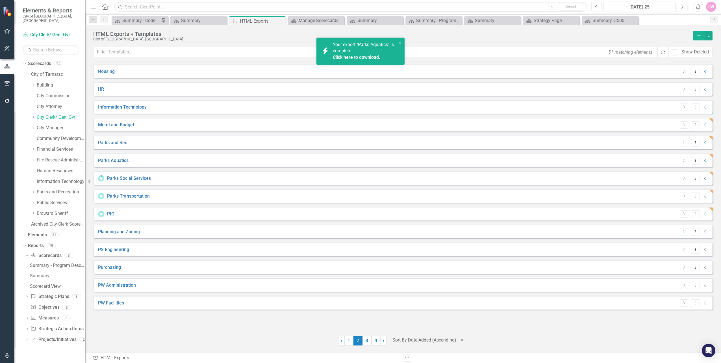
click at [683, 231] on icon "button" at bounding box center [684, 231] width 3 height 3
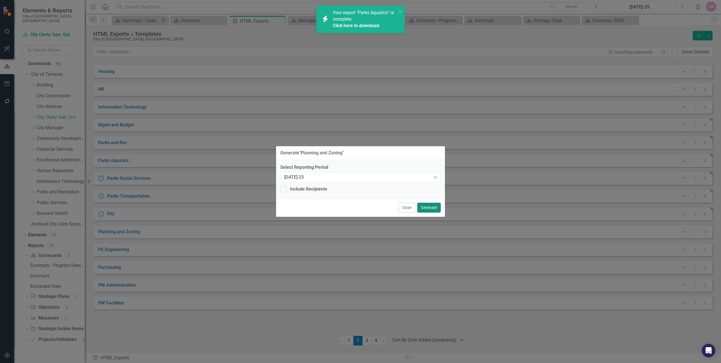
click at [429, 210] on button "Generate" at bounding box center [428, 208] width 23 height 10
